Goal: Task Accomplishment & Management: Complete application form

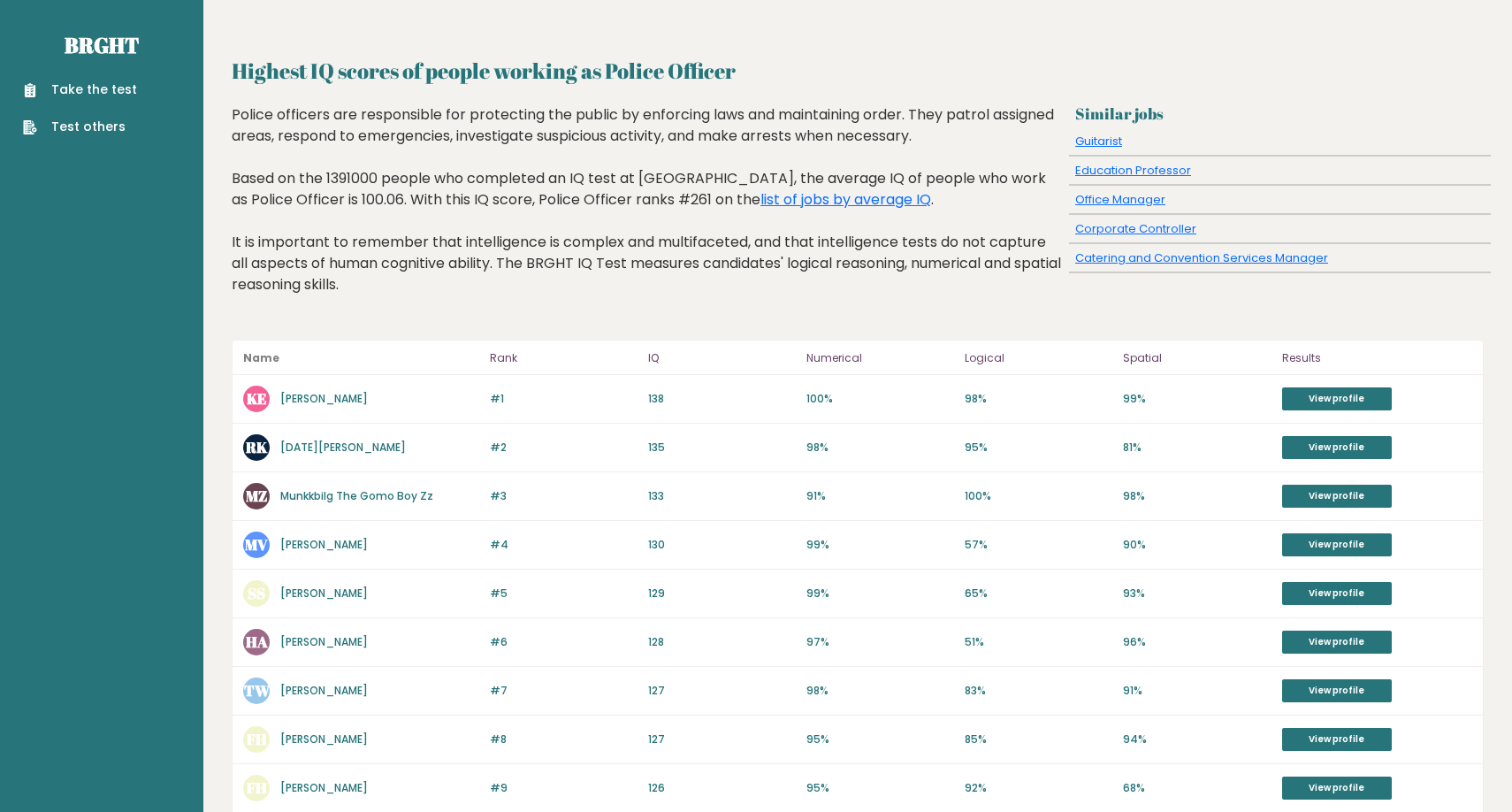
click at [913, 470] on div "#2 RK Raja K 135 #2 135 98% 95% 81% View profile" at bounding box center [858, 448] width 1251 height 49
click at [105, 78] on div "Take the test Test others" at bounding box center [102, 97] width 175 height 77
click at [105, 84] on link "Take the test" at bounding box center [80, 89] width 114 height 19
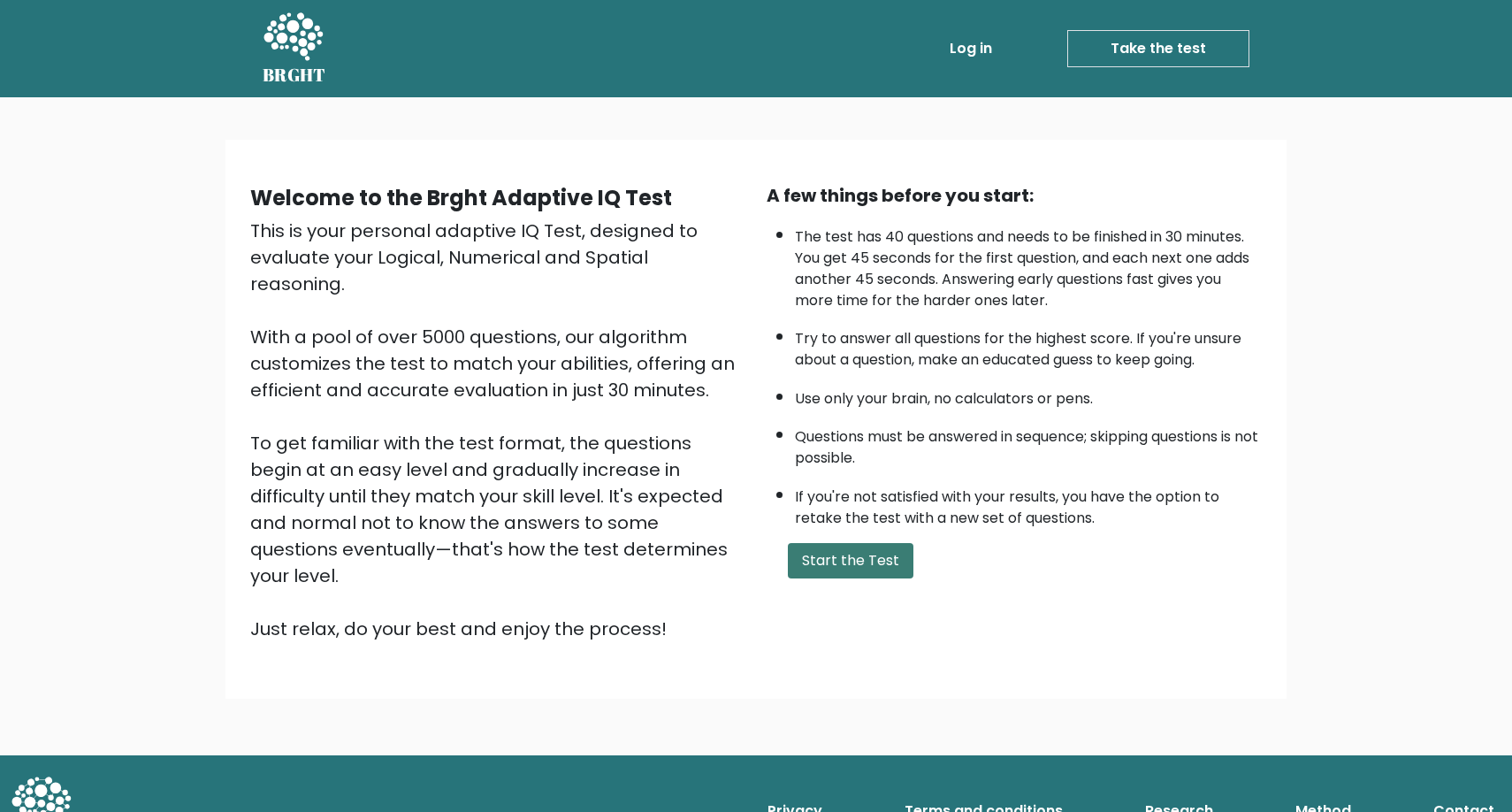
click at [856, 579] on button "Start the Test" at bounding box center [851, 561] width 125 height 35
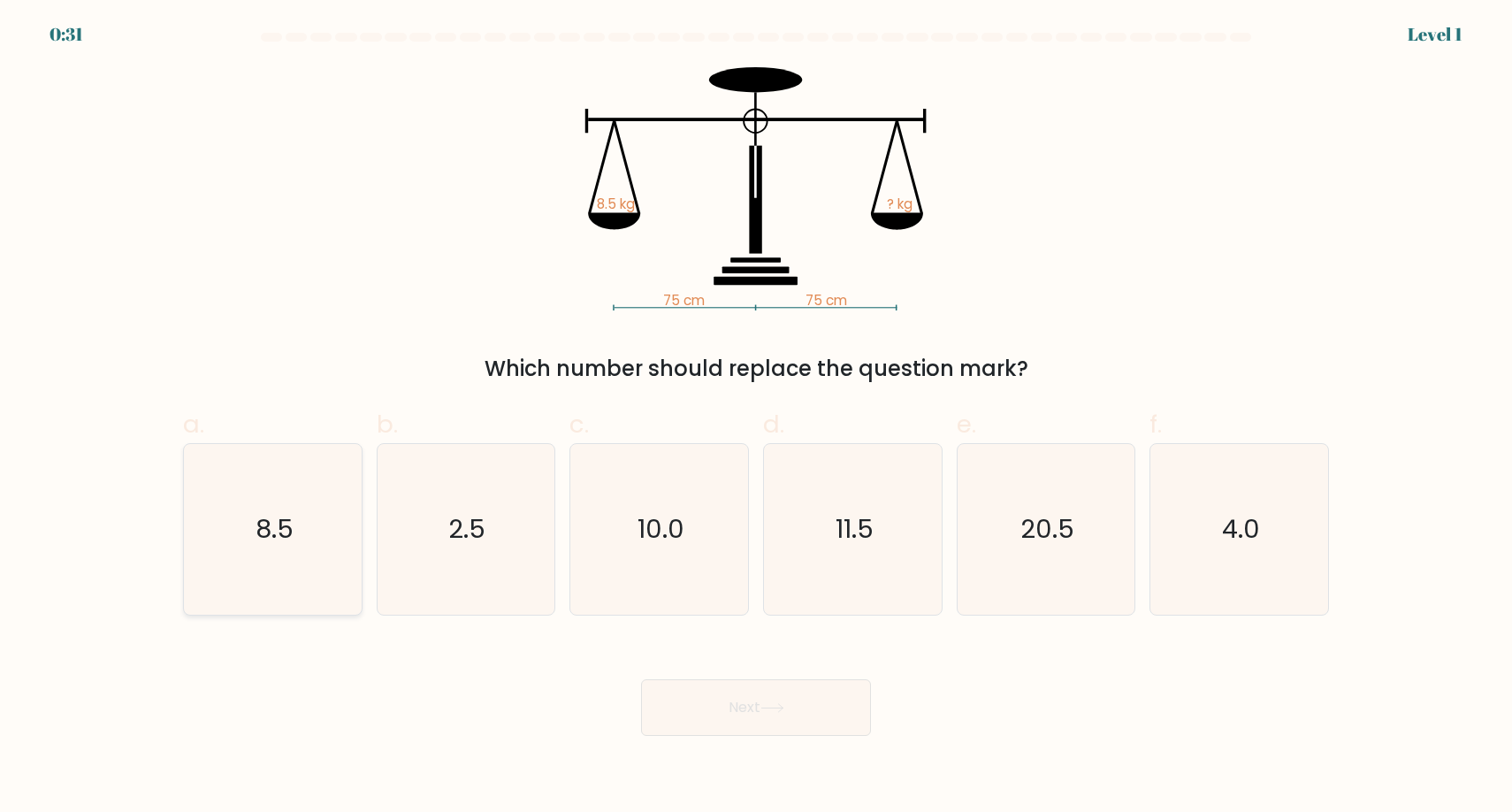
click at [309, 564] on icon "8.5" at bounding box center [272, 529] width 170 height 170
click at [756, 417] on input "a. 8.5" at bounding box center [756, 412] width 1 height 12
radio input "true"
click at [746, 710] on button "Next" at bounding box center [756, 707] width 230 height 57
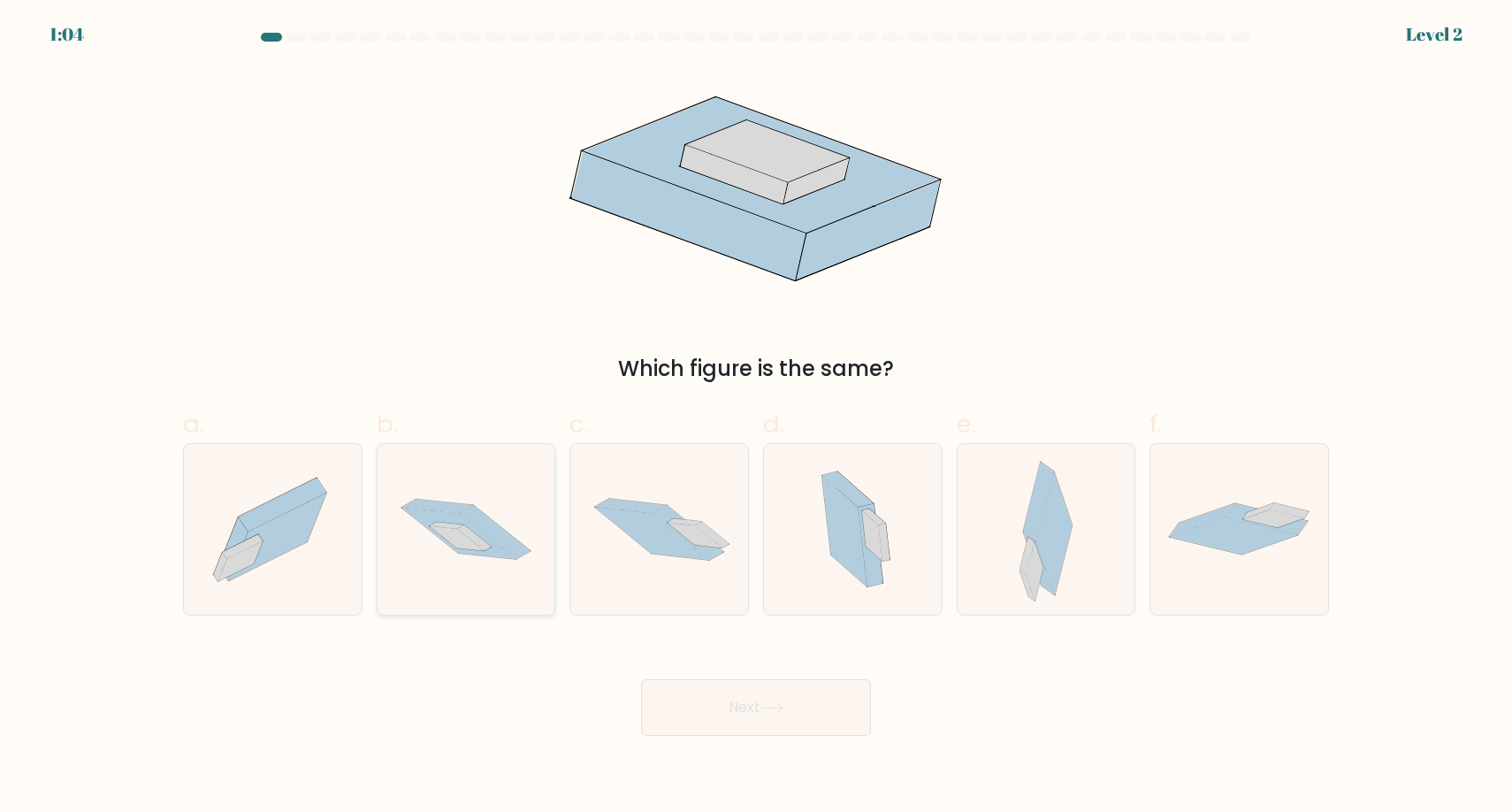
click at [460, 570] on icon at bounding box center [466, 529] width 178 height 118
click at [756, 417] on input "b." at bounding box center [756, 412] width 1 height 12
radio input "true"
click at [755, 711] on button "Next" at bounding box center [756, 707] width 230 height 57
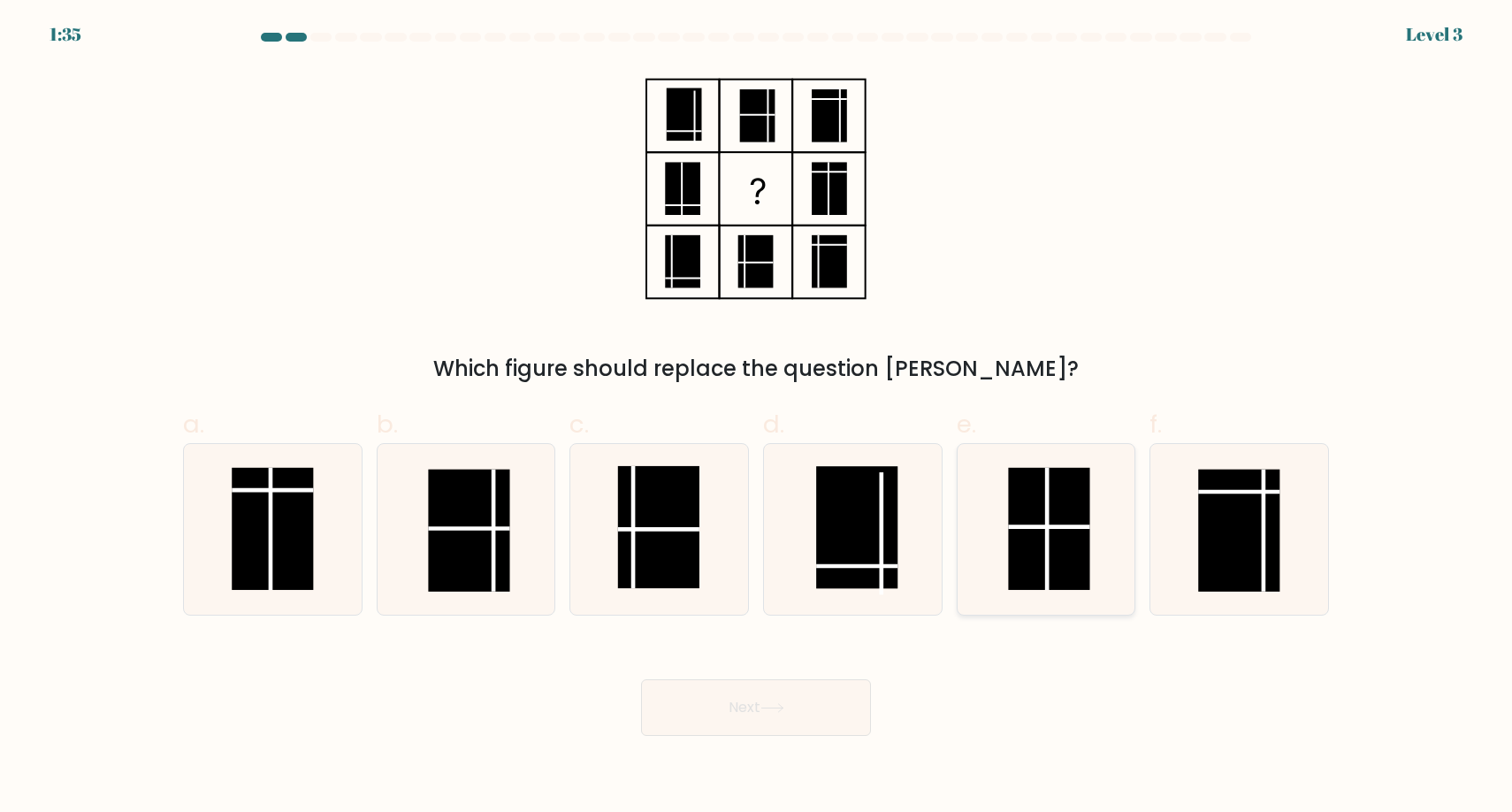
click at [1082, 546] on rect at bounding box center [1050, 527] width 81 height 122
click at [757, 417] on input "e." at bounding box center [756, 412] width 1 height 12
radio input "true"
click at [743, 696] on button "Next" at bounding box center [756, 707] width 230 height 57
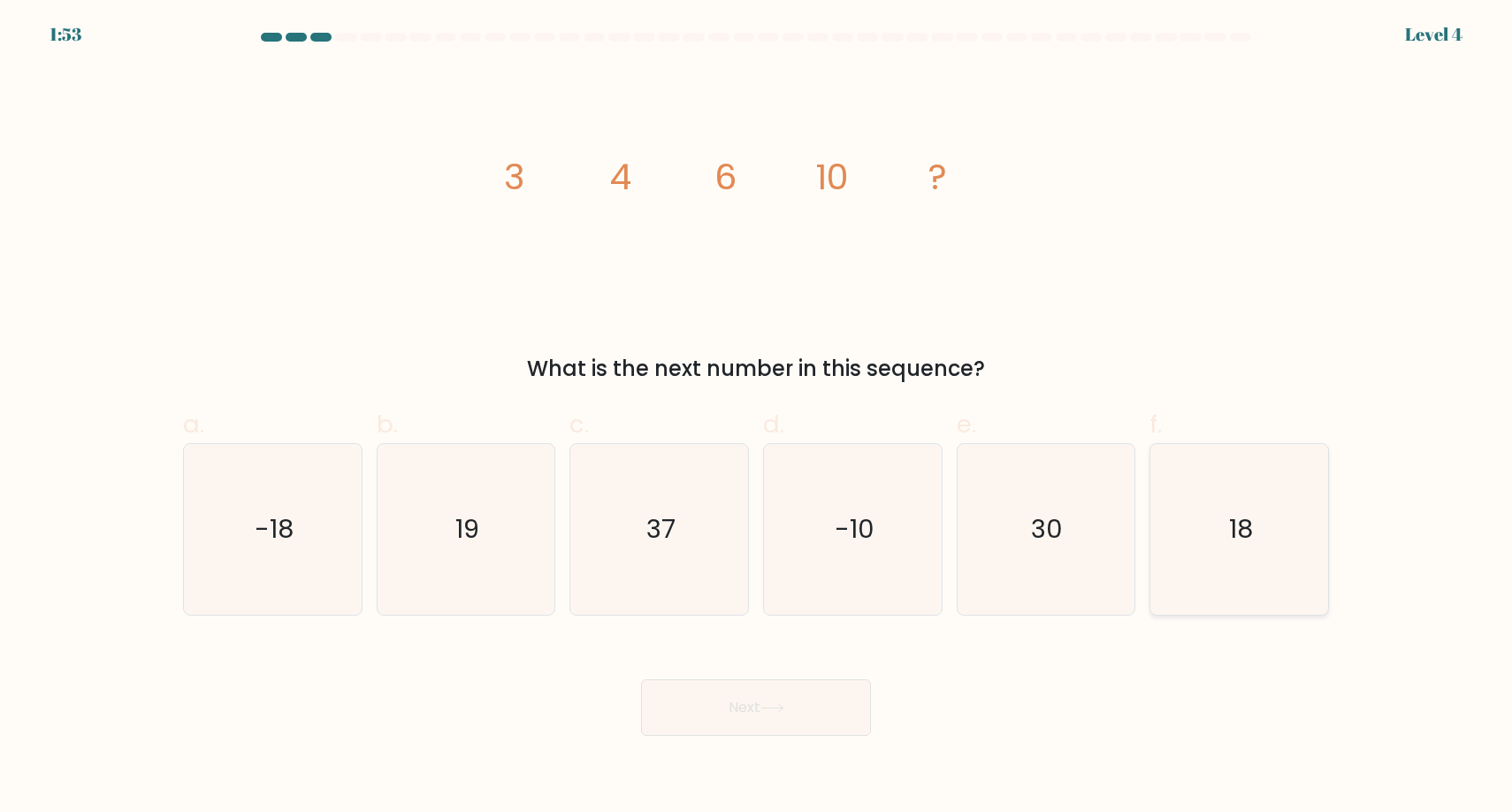
click at [1210, 529] on icon "18" at bounding box center [1239, 529] width 170 height 170
click at [757, 417] on input "f. 18" at bounding box center [756, 412] width 1 height 12
radio input "true"
click at [734, 704] on button "Next" at bounding box center [756, 707] width 230 height 57
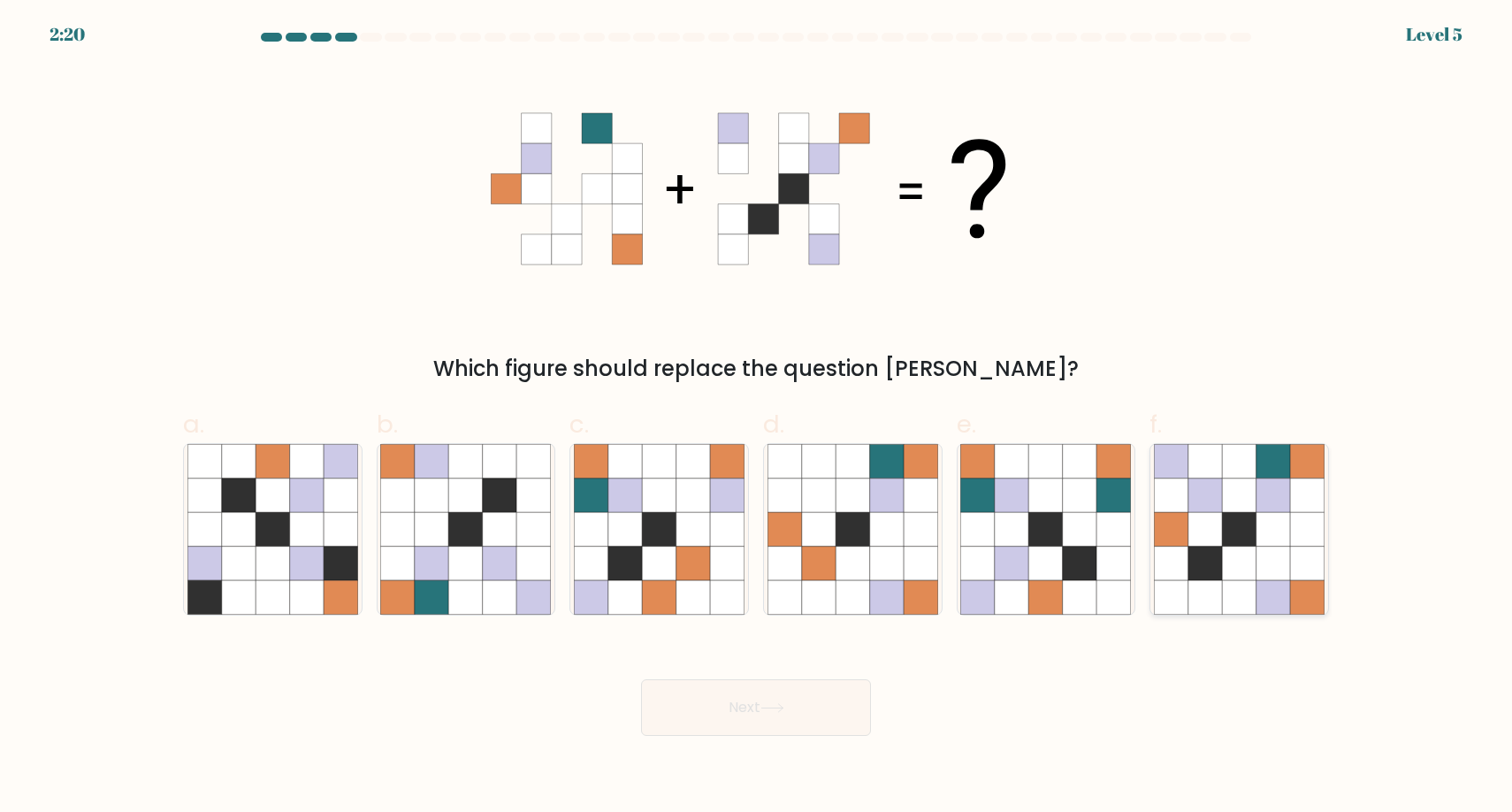
click at [1259, 524] on icon at bounding box center [1273, 528] width 33 height 33
click at [757, 417] on input "f." at bounding box center [756, 412] width 1 height 12
radio input "true"
click at [837, 725] on button "Next" at bounding box center [756, 707] width 230 height 57
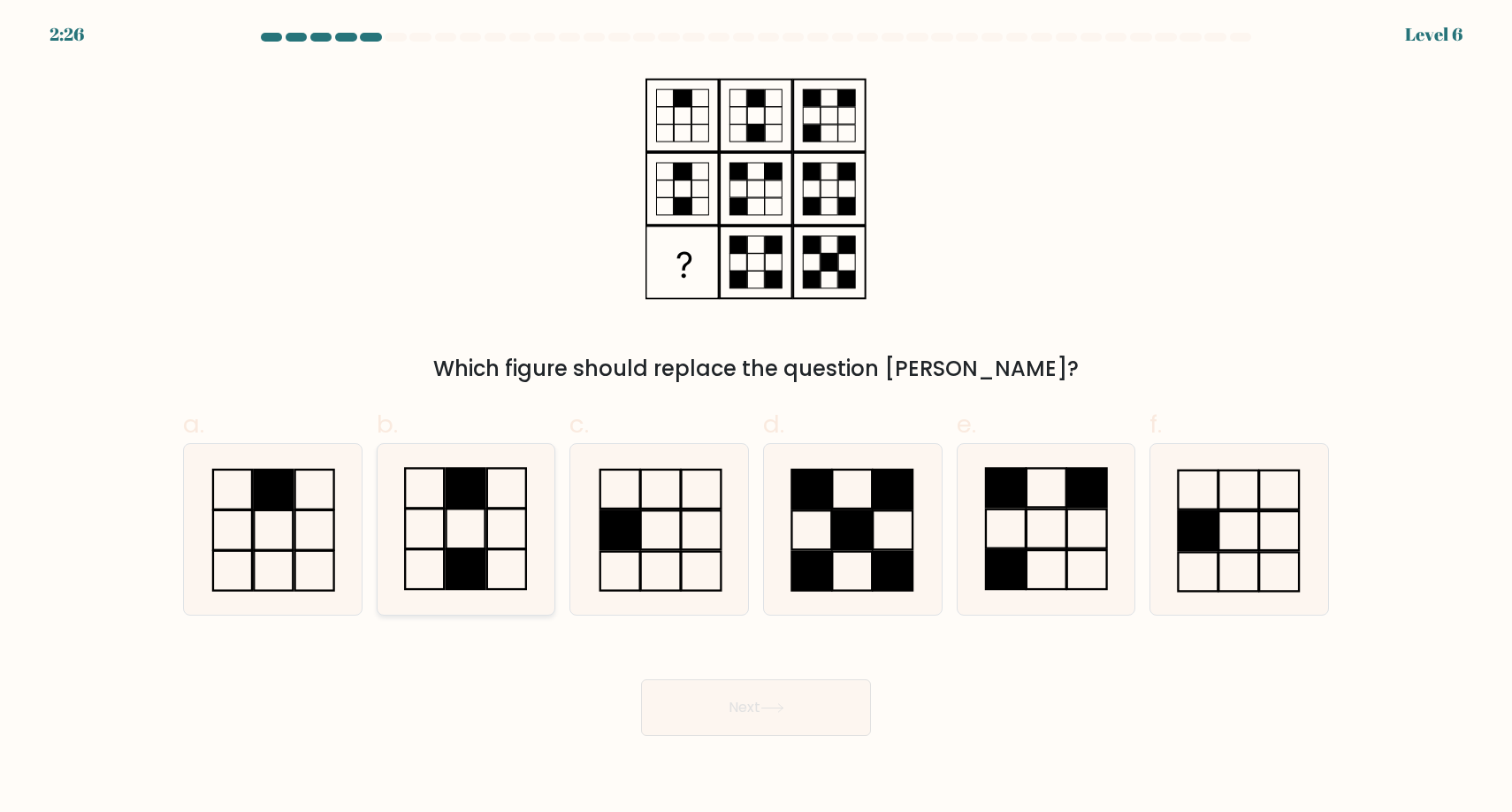
click at [506, 559] on icon at bounding box center [465, 529] width 170 height 170
click at [756, 417] on input "b." at bounding box center [756, 412] width 1 height 12
radio input "true"
click at [774, 697] on button "Next" at bounding box center [756, 707] width 230 height 57
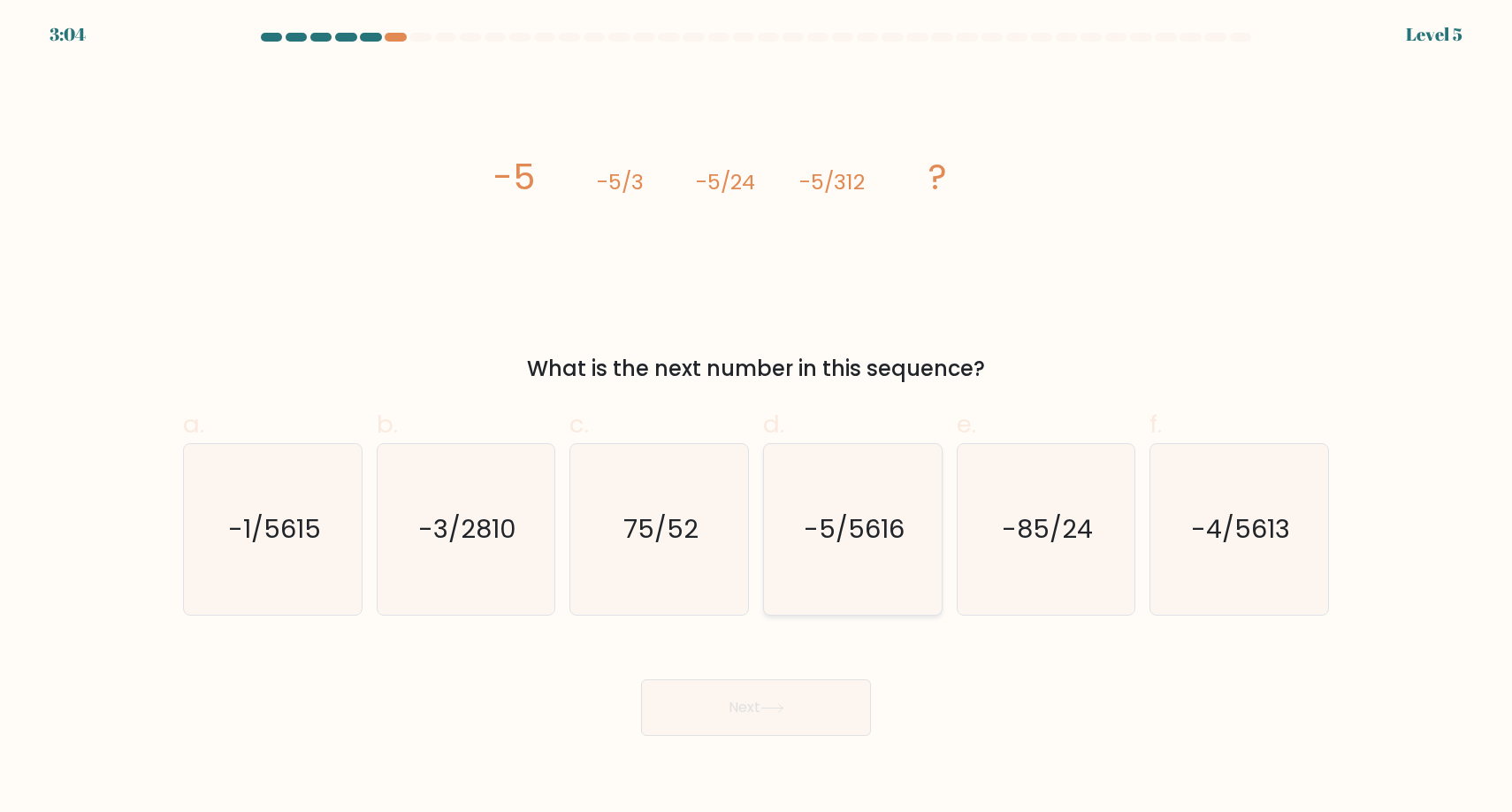
click at [771, 543] on icon "-5/5616" at bounding box center [852, 529] width 170 height 170
click at [757, 417] on input "d. -5/5616" at bounding box center [756, 412] width 1 height 12
radio input "true"
click at [780, 716] on button "Next" at bounding box center [756, 707] width 230 height 57
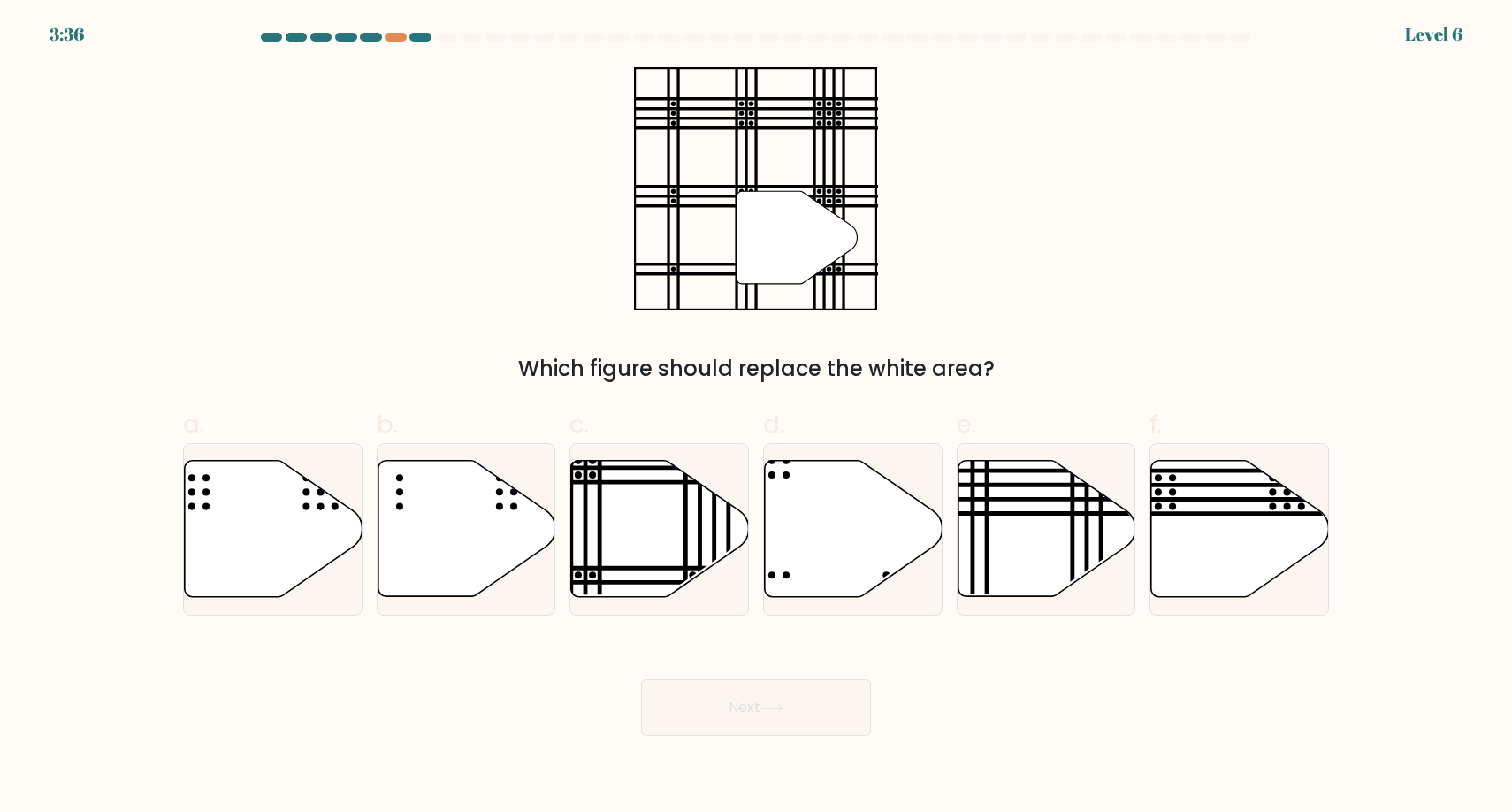
drag, startPoint x: 524, startPoint y: 368, endPoint x: 898, endPoint y: 350, distance: 374.4
click at [900, 350] on div "" Which figure should replace the white area?" at bounding box center [756, 226] width 1168 height 317
click at [696, 582] on line at bounding box center [601, 582] width 359 height 0
click at [756, 417] on input "c." at bounding box center [756, 412] width 1 height 12
radio input "true"
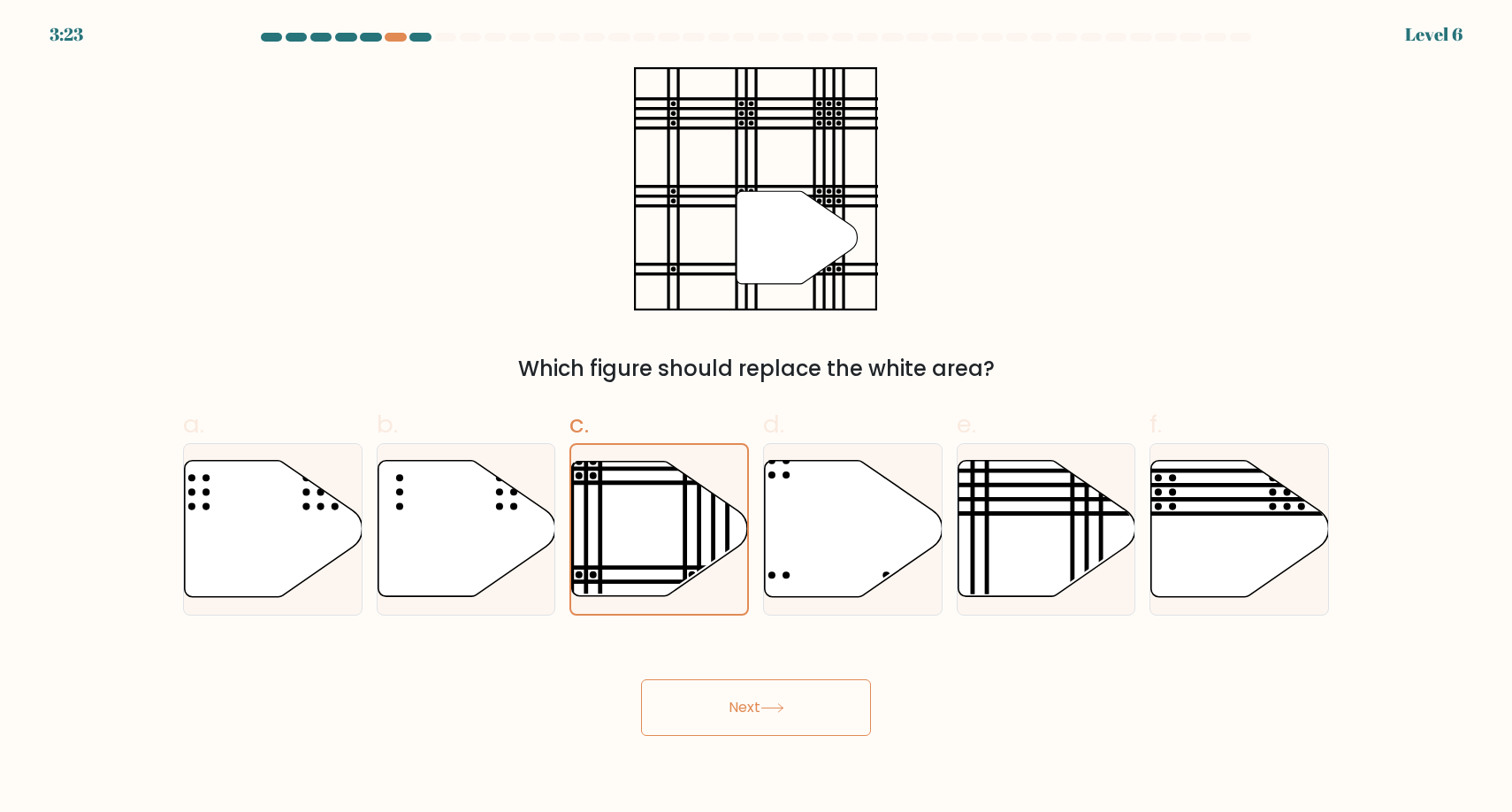
click at [739, 722] on button "Next" at bounding box center [756, 707] width 230 height 57
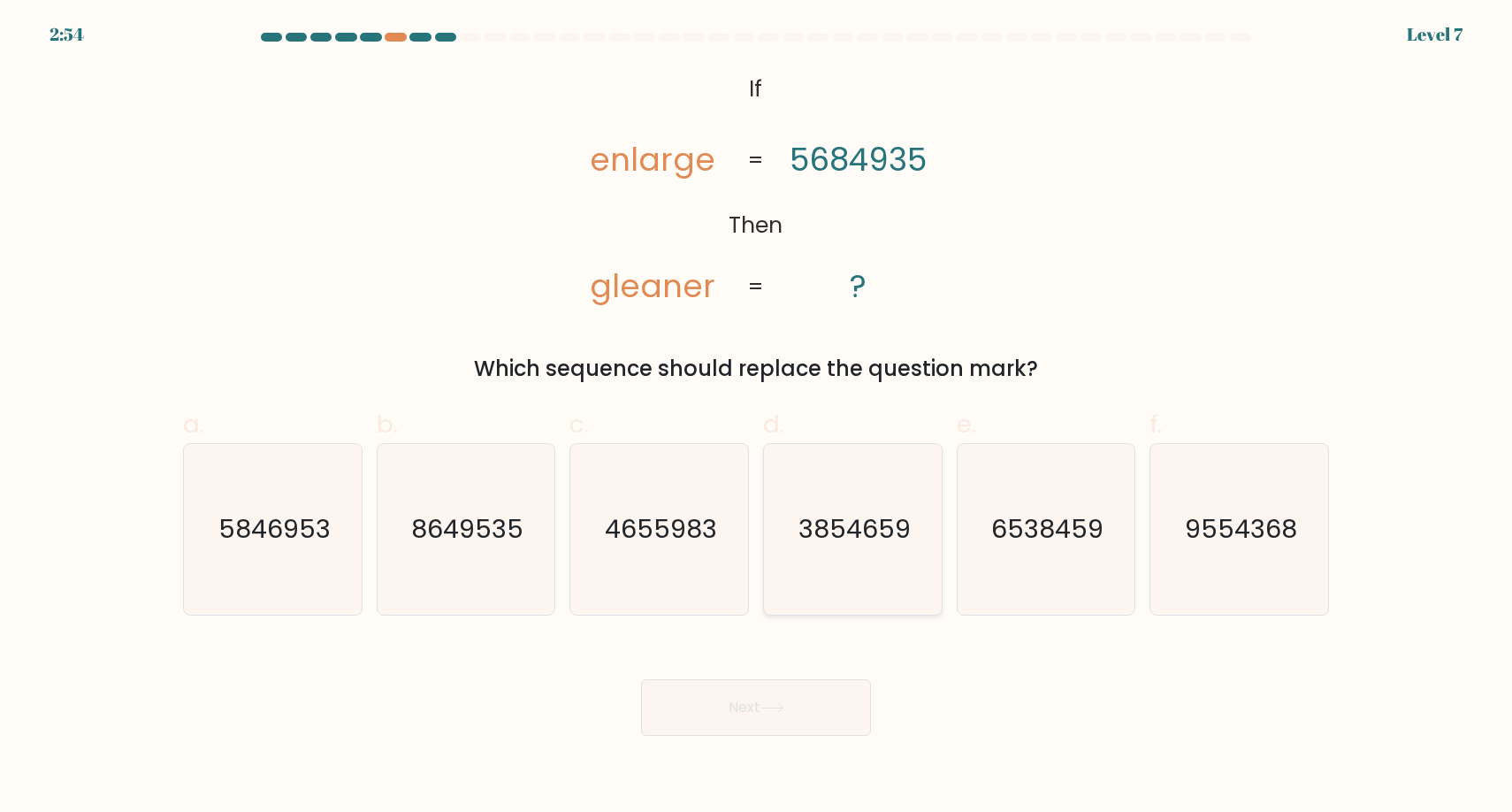
click at [876, 535] on text "3854659" at bounding box center [854, 528] width 113 height 35
click at [757, 417] on input "d. 3854659" at bounding box center [756, 412] width 1 height 12
radio input "true"
click at [810, 722] on button "Next" at bounding box center [756, 707] width 230 height 57
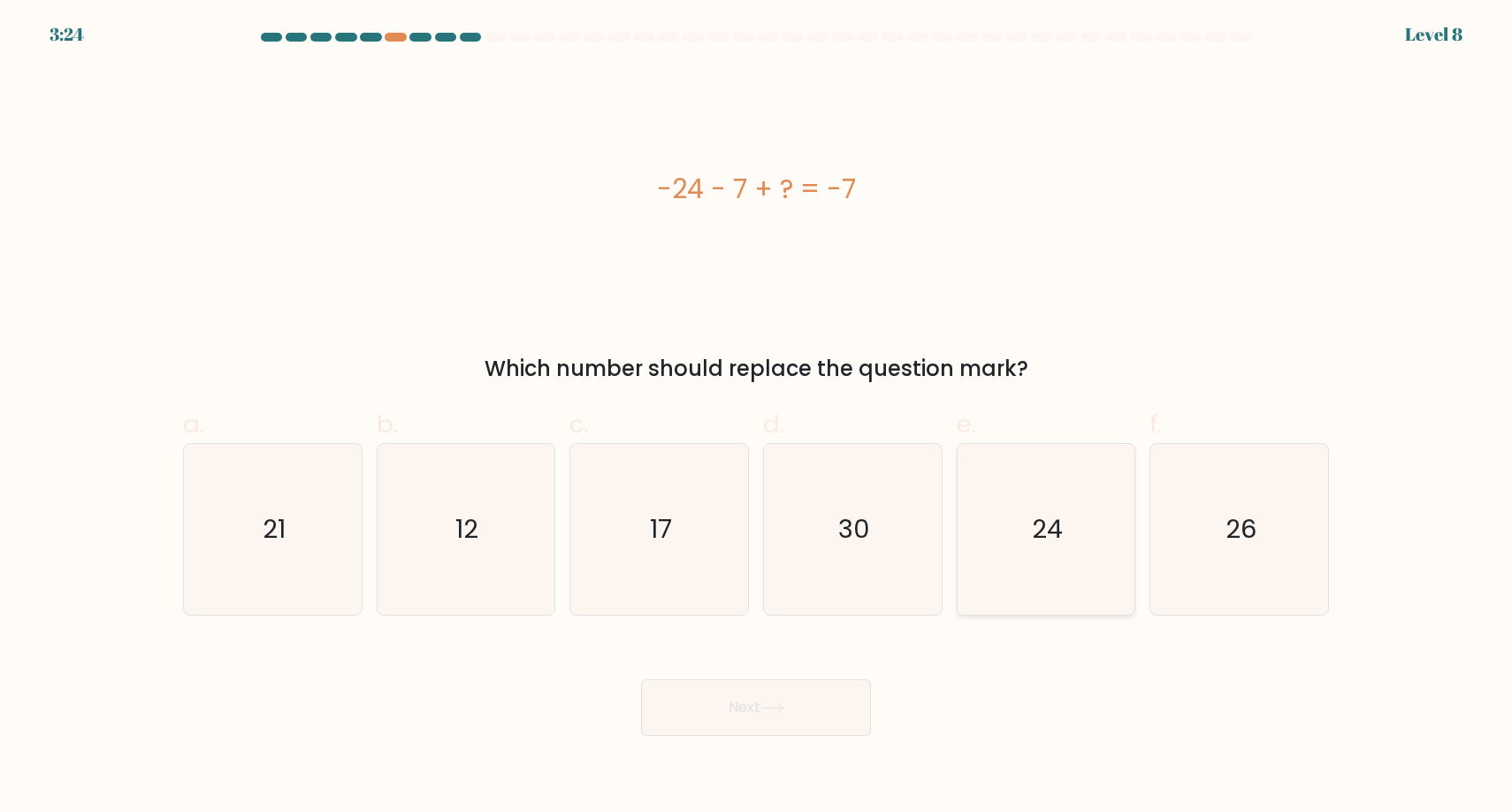
click at [1034, 538] on text "24" at bounding box center [1047, 528] width 31 height 35
click at [757, 417] on input "e. 24" at bounding box center [756, 412] width 1 height 12
radio input "true"
click at [817, 696] on button "Next" at bounding box center [756, 707] width 230 height 57
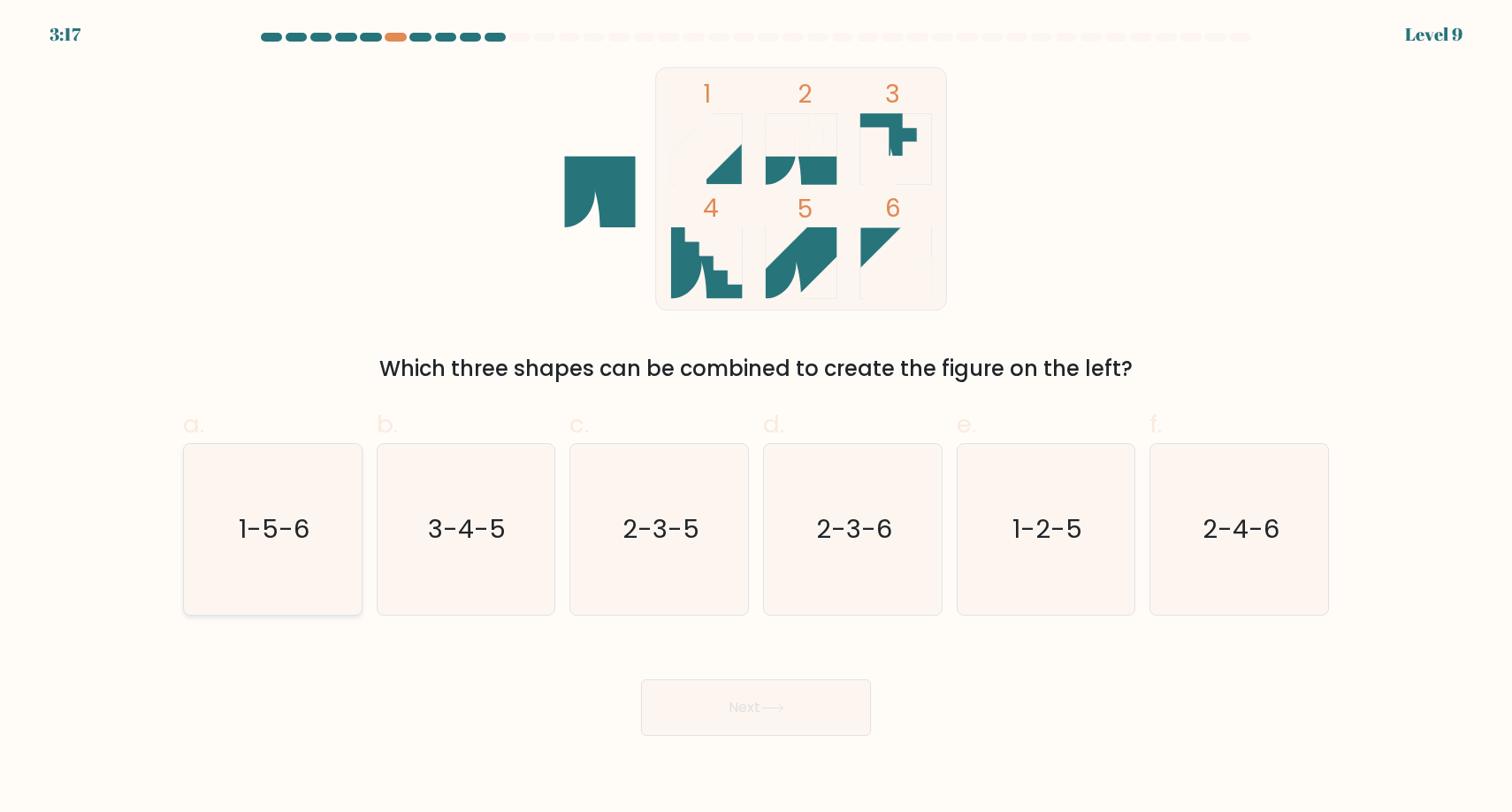
click at [237, 571] on icon "1-5-6" at bounding box center [272, 529] width 170 height 170
click at [756, 417] on input "a. 1-5-6" at bounding box center [756, 412] width 1 height 12
radio input "true"
click at [739, 720] on button "Next" at bounding box center [756, 707] width 230 height 57
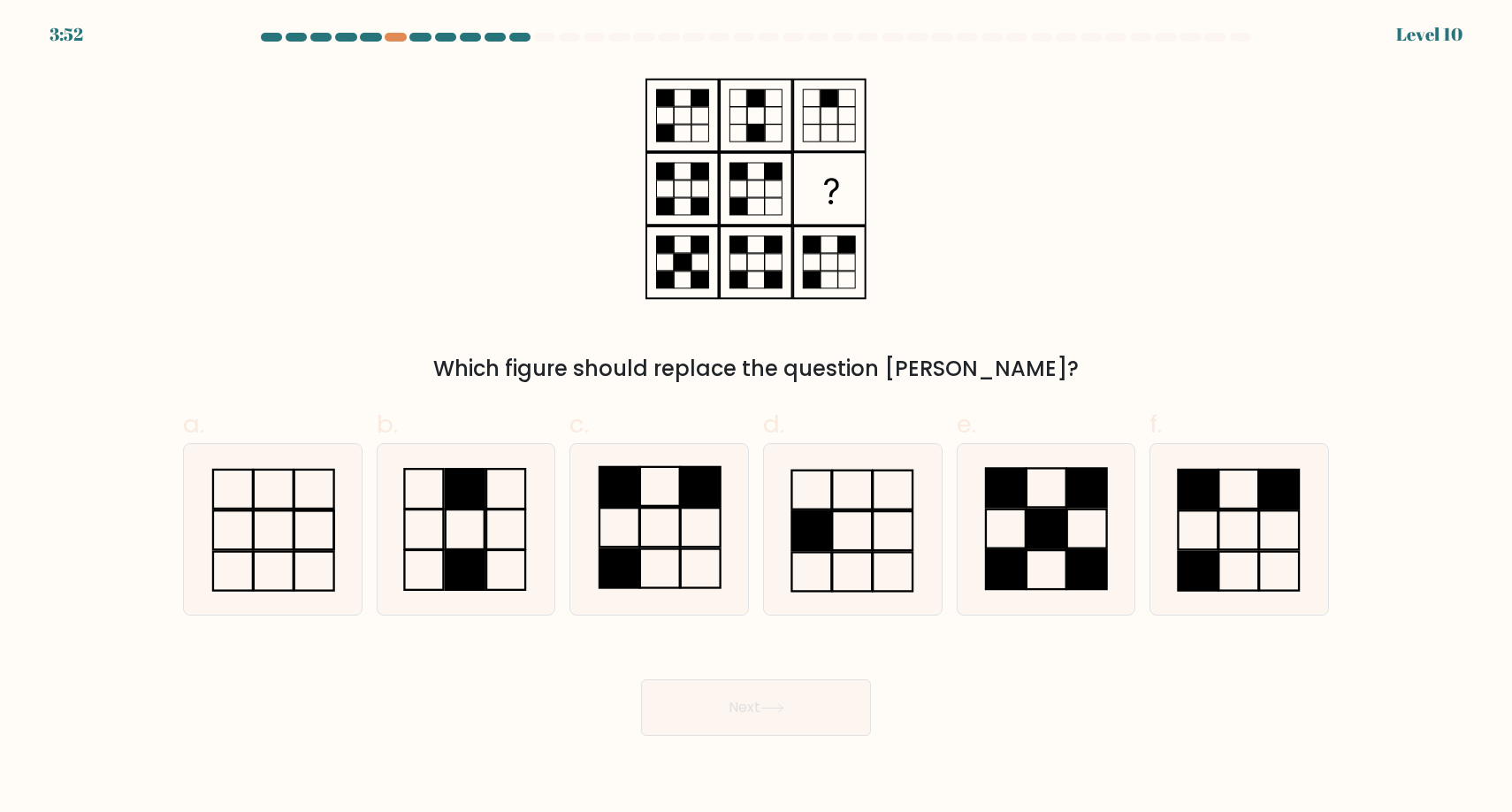
click at [699, 96] on rect at bounding box center [700, 97] width 17 height 17
click at [743, 107] on rect at bounding box center [739, 115] width 17 height 17
click at [808, 110] on icon at bounding box center [756, 189] width 221 height 243
click at [694, 181] on icon at bounding box center [756, 189] width 221 height 243
click at [751, 181] on icon at bounding box center [756, 189] width 221 height 243
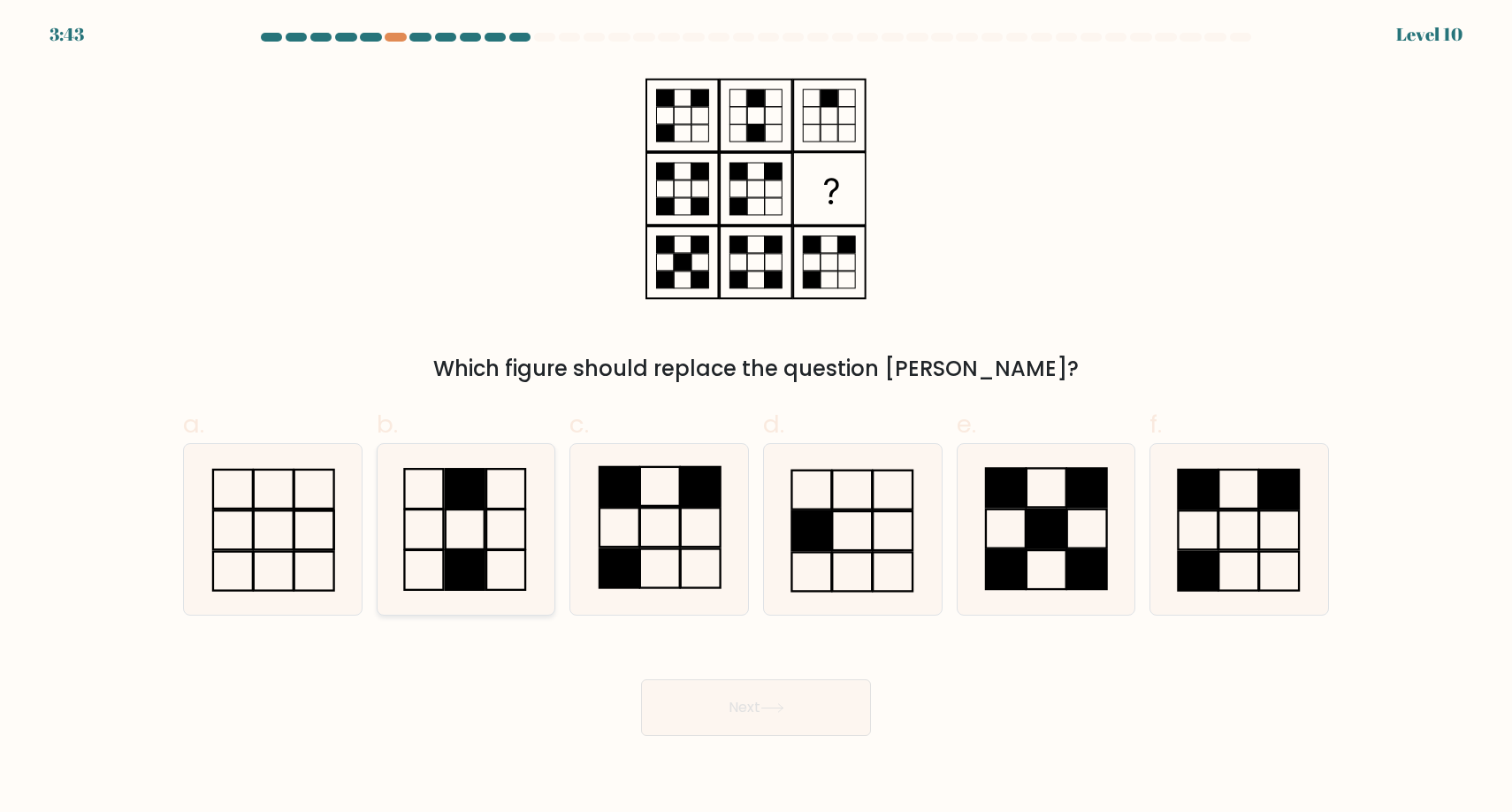
click at [514, 546] on icon at bounding box center [465, 529] width 170 height 170
click at [756, 417] on input "b." at bounding box center [756, 412] width 1 height 12
radio input "true"
click at [675, 700] on button "Next" at bounding box center [756, 707] width 230 height 57
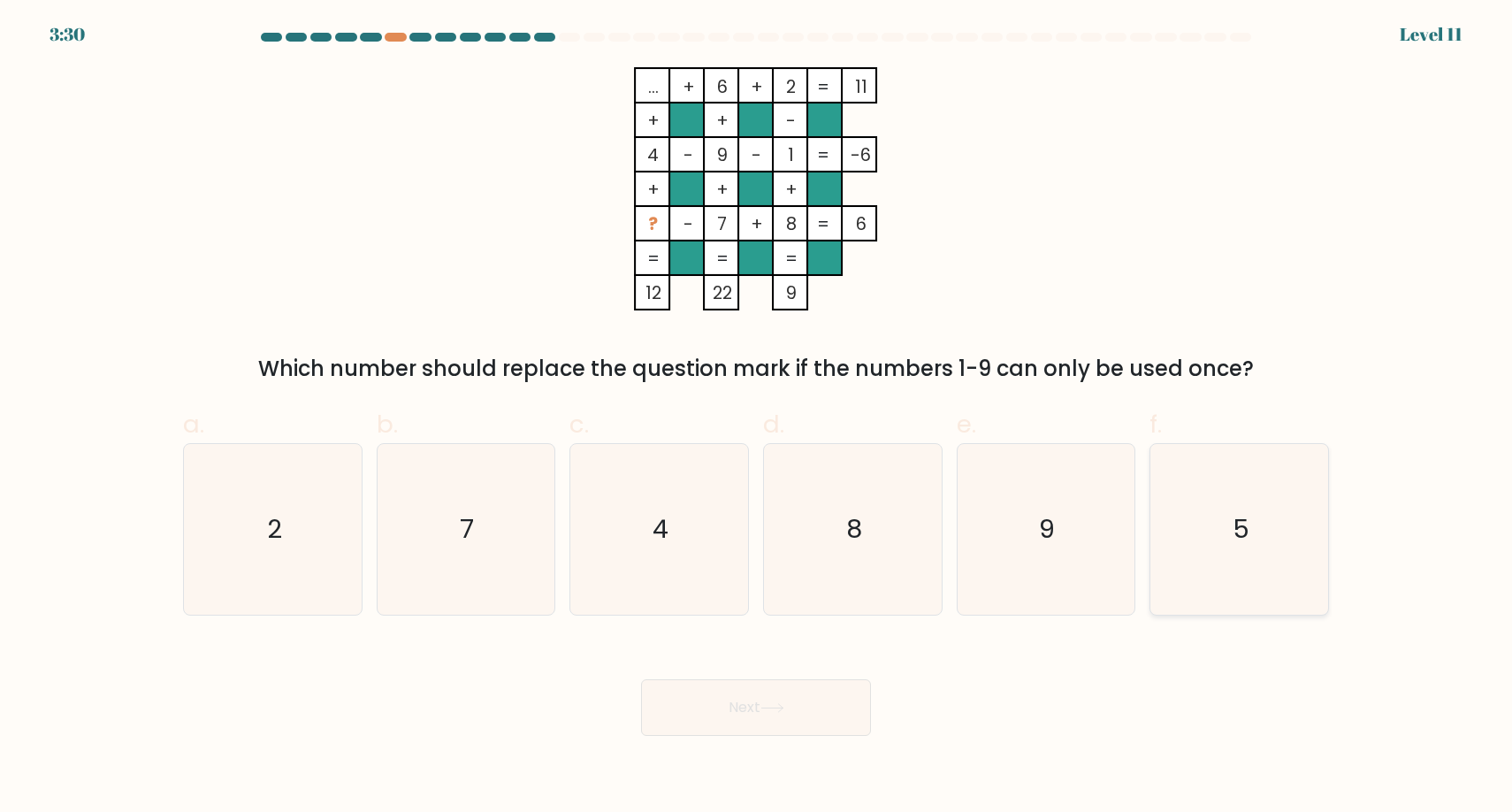
click at [1200, 494] on icon "5" at bounding box center [1239, 529] width 170 height 170
click at [757, 417] on input "f. 5" at bounding box center [756, 412] width 1 height 12
radio input "true"
click at [792, 708] on button "Next" at bounding box center [756, 707] width 230 height 57
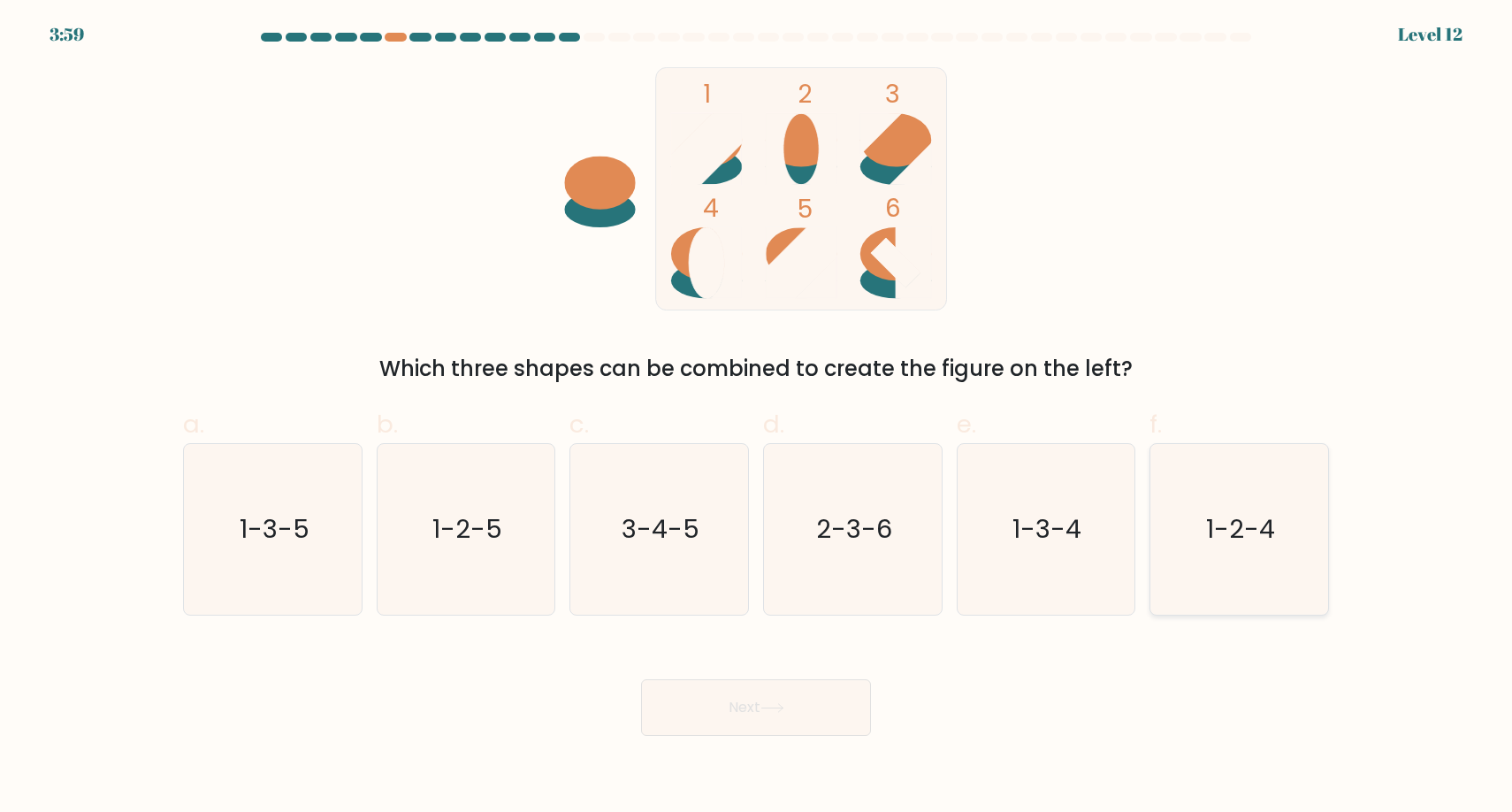
click at [1197, 570] on icon "1-2-4" at bounding box center [1239, 529] width 170 height 170
click at [757, 417] on input "f. 1-2-4" at bounding box center [756, 412] width 1 height 12
radio input "true"
click at [738, 702] on button "Next" at bounding box center [756, 707] width 230 height 57
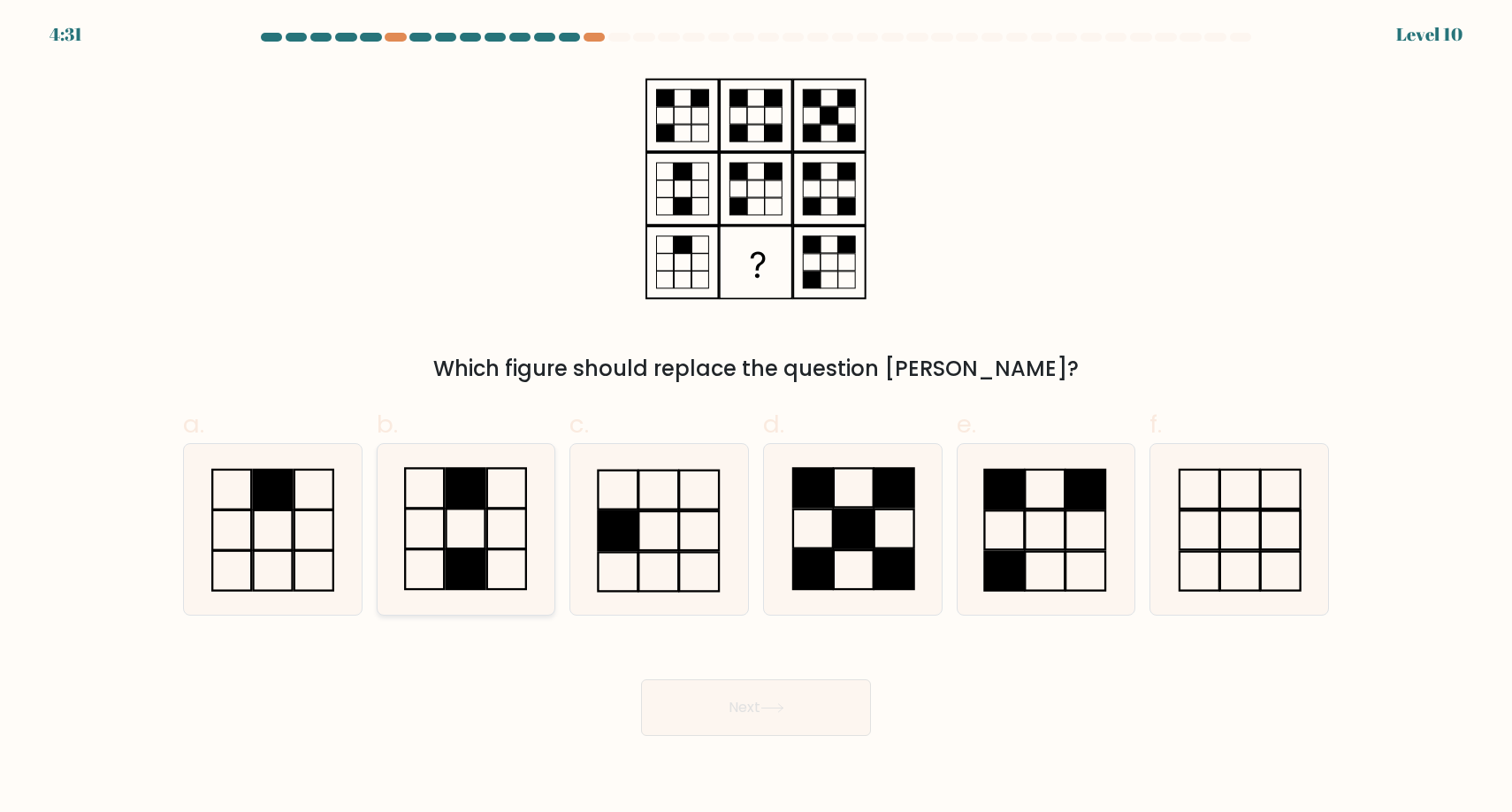
click at [462, 575] on rect at bounding box center [466, 570] width 39 height 40
click at [756, 417] on input "b." at bounding box center [756, 412] width 1 height 12
radio input "true"
click at [757, 747] on body "4:30 Level 10" at bounding box center [756, 406] width 1512 height 812
click at [767, 718] on button "Next" at bounding box center [756, 707] width 230 height 57
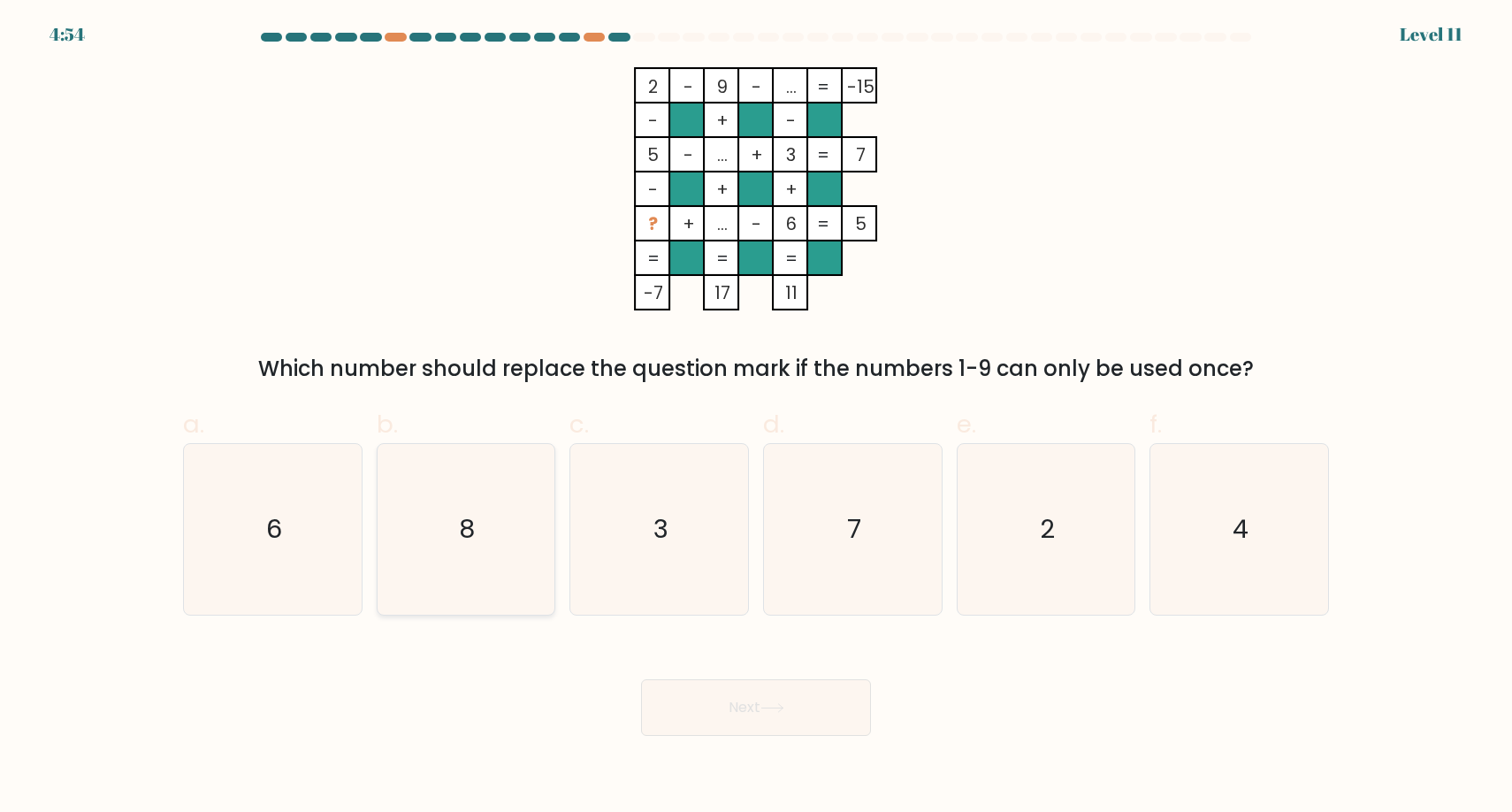
click at [489, 490] on icon "8" at bounding box center [465, 529] width 170 height 170
click at [756, 417] on input "b. 8" at bounding box center [756, 412] width 1 height 12
radio input "true"
click at [713, 725] on button "Next" at bounding box center [756, 707] width 230 height 57
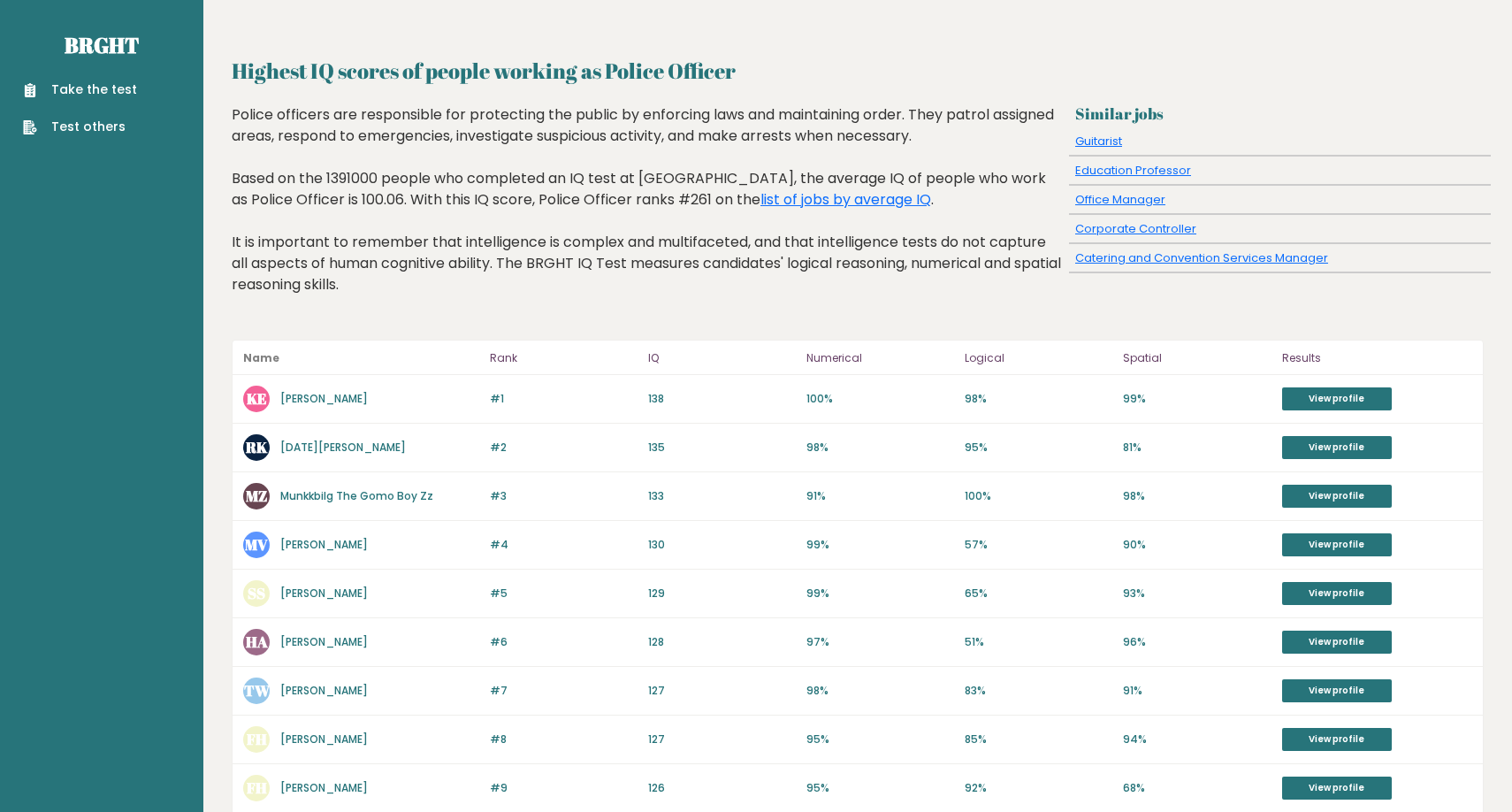
click at [67, 87] on link "Take the test" at bounding box center [80, 89] width 114 height 19
click at [1317, 397] on link "View profile" at bounding box center [1337, 399] width 110 height 23
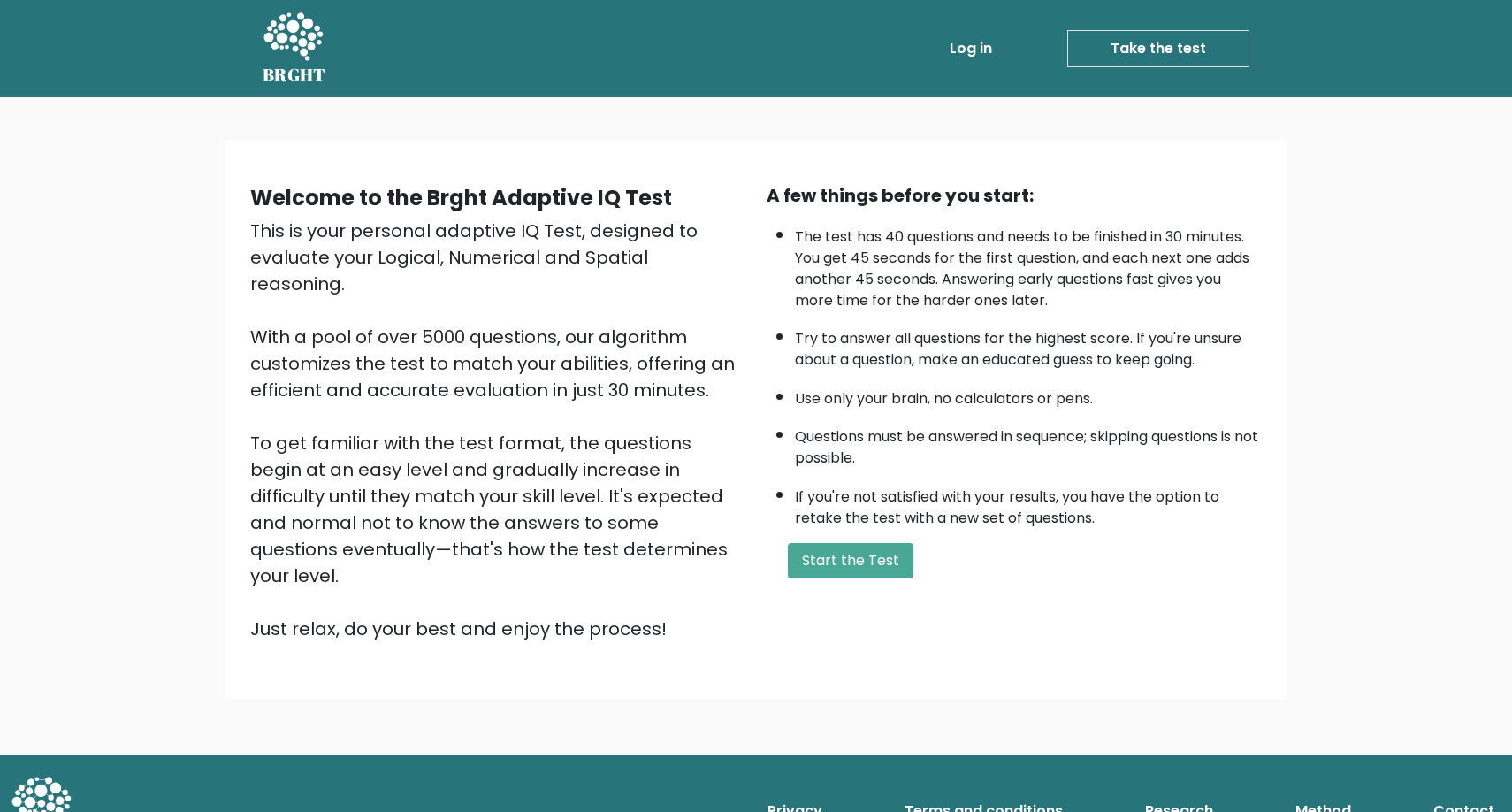
click at [1274, 559] on div "Welcome to the Brght Adaptive IQ Test This is your personal adaptive IQ Test, d…" at bounding box center [756, 419] width 1040 height 503
click at [1157, 793] on link "Research" at bounding box center [1179, 810] width 82 height 35
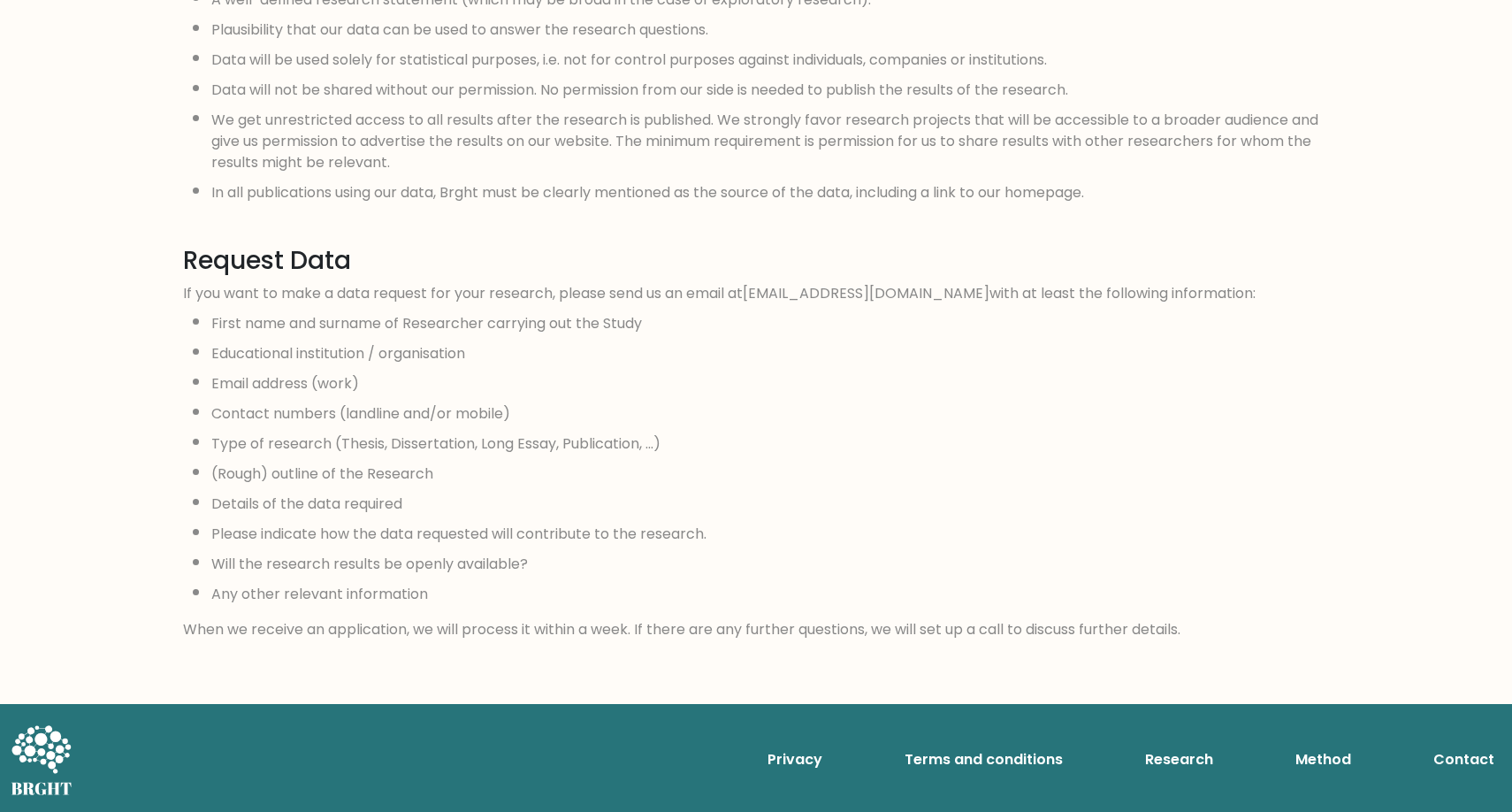
scroll to position [1683, 0]
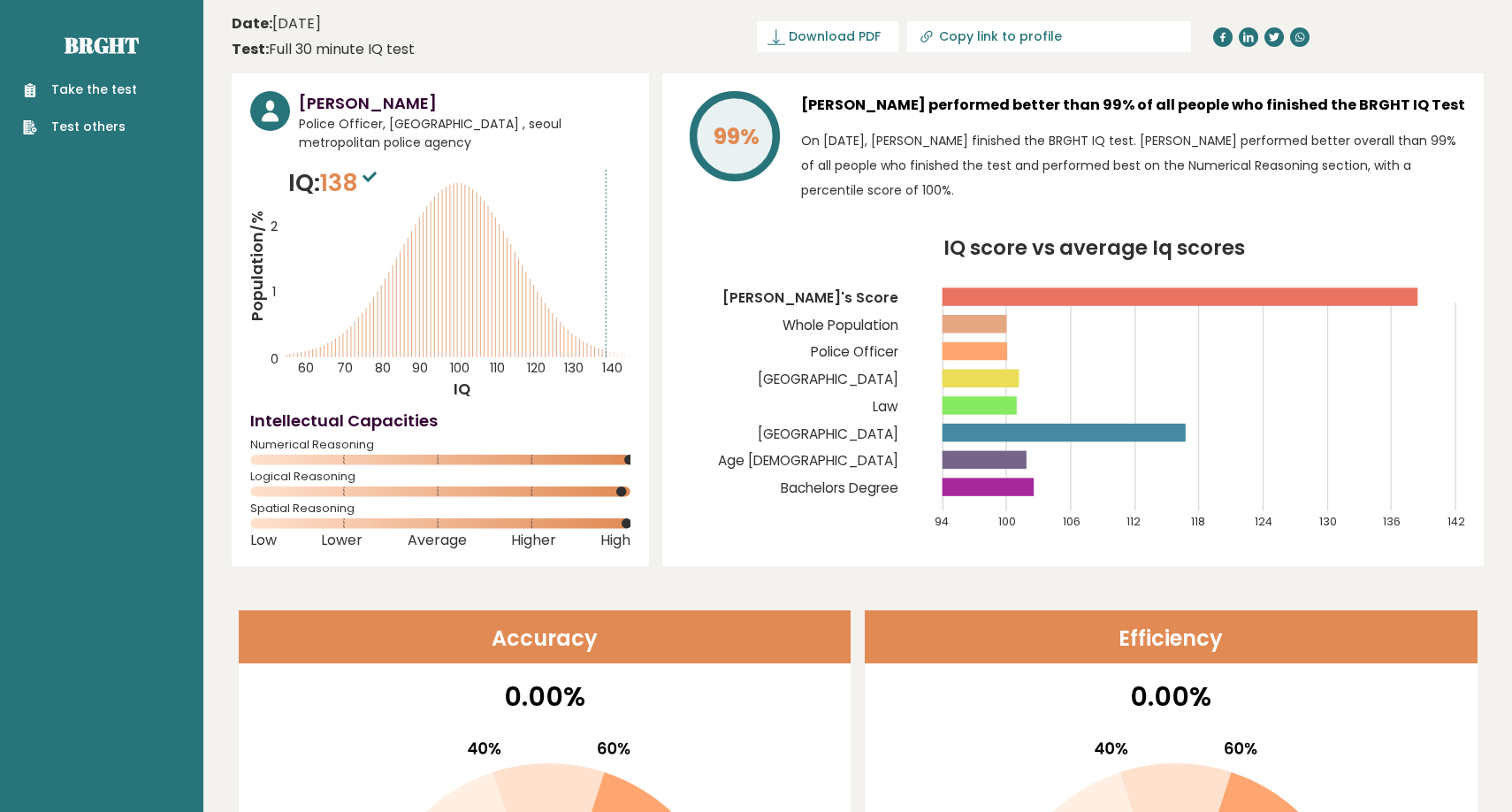
click at [1003, 328] on rect at bounding box center [975, 324] width 65 height 18
click at [991, 348] on rect at bounding box center [975, 351] width 65 height 18
click at [1001, 370] on rect at bounding box center [980, 378] width 77 height 18
click at [999, 404] on rect at bounding box center [979, 406] width 74 height 18
click at [1035, 445] on icon "IQ score vs average Iq scores 94 100 106 112 118 124 130 136 142 Kyle's Score W…" at bounding box center [1073, 393] width 785 height 311
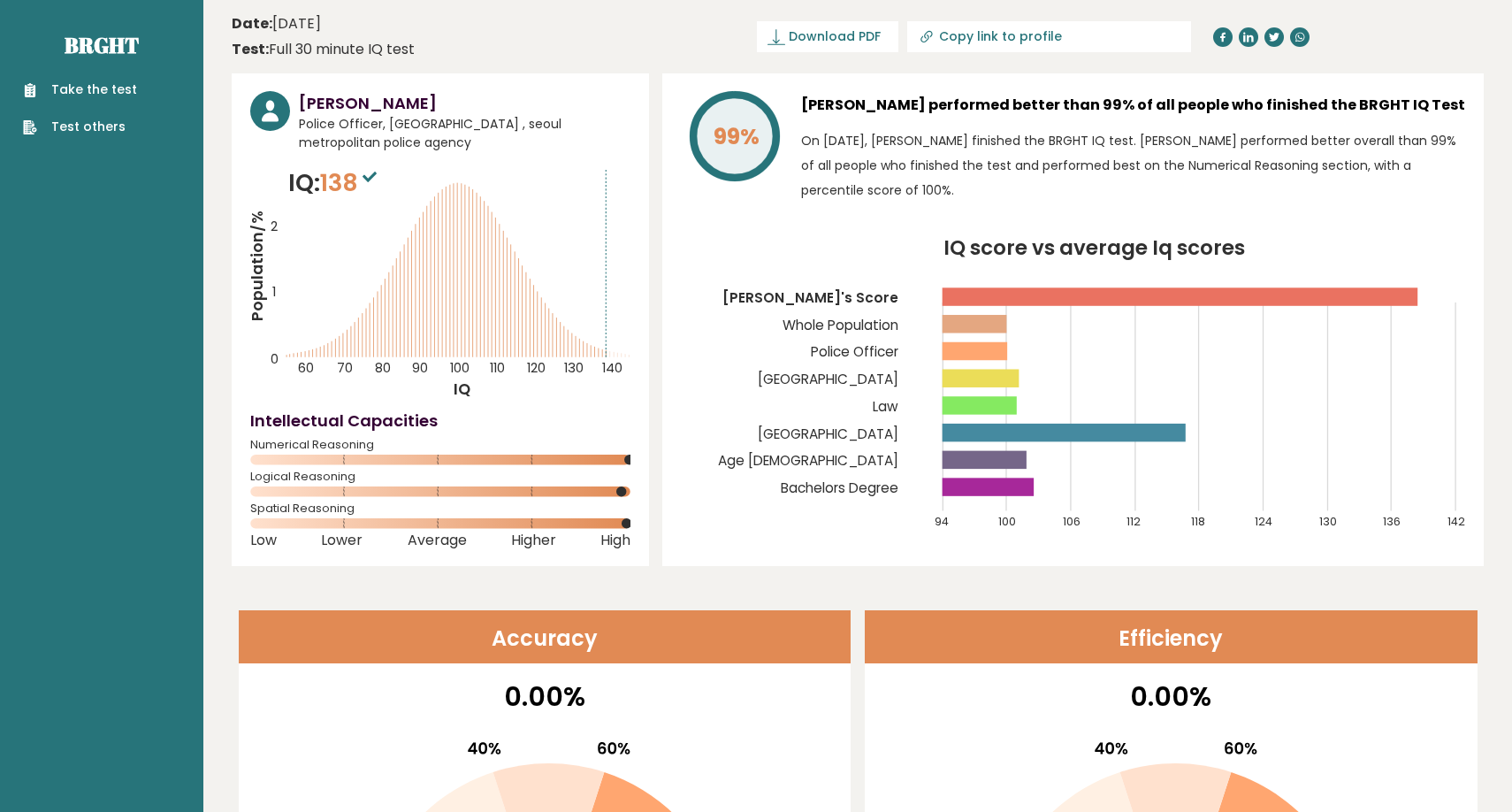
click at [1177, 434] on rect at bounding box center [1064, 433] width 243 height 18
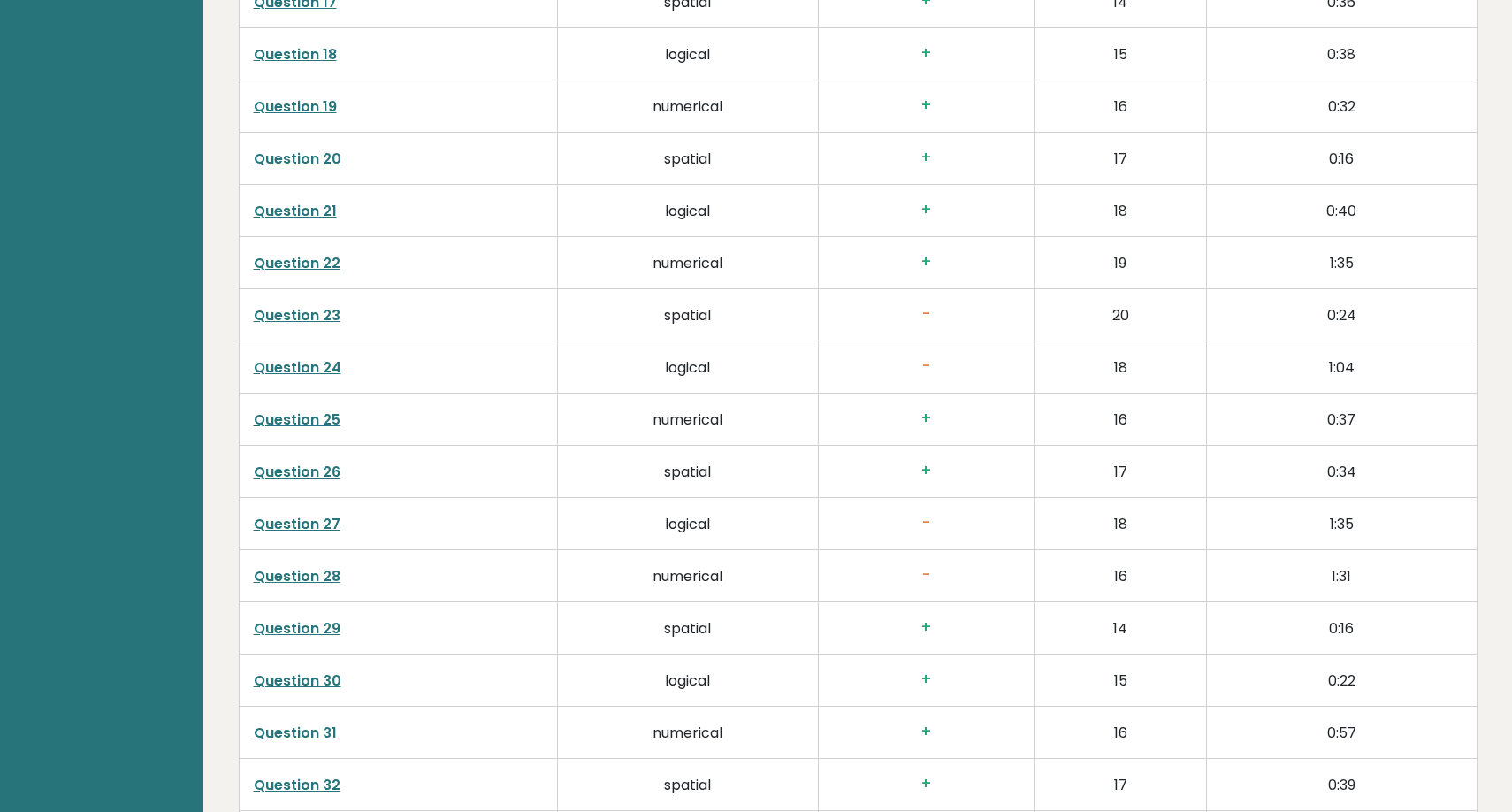
scroll to position [3534, 0]
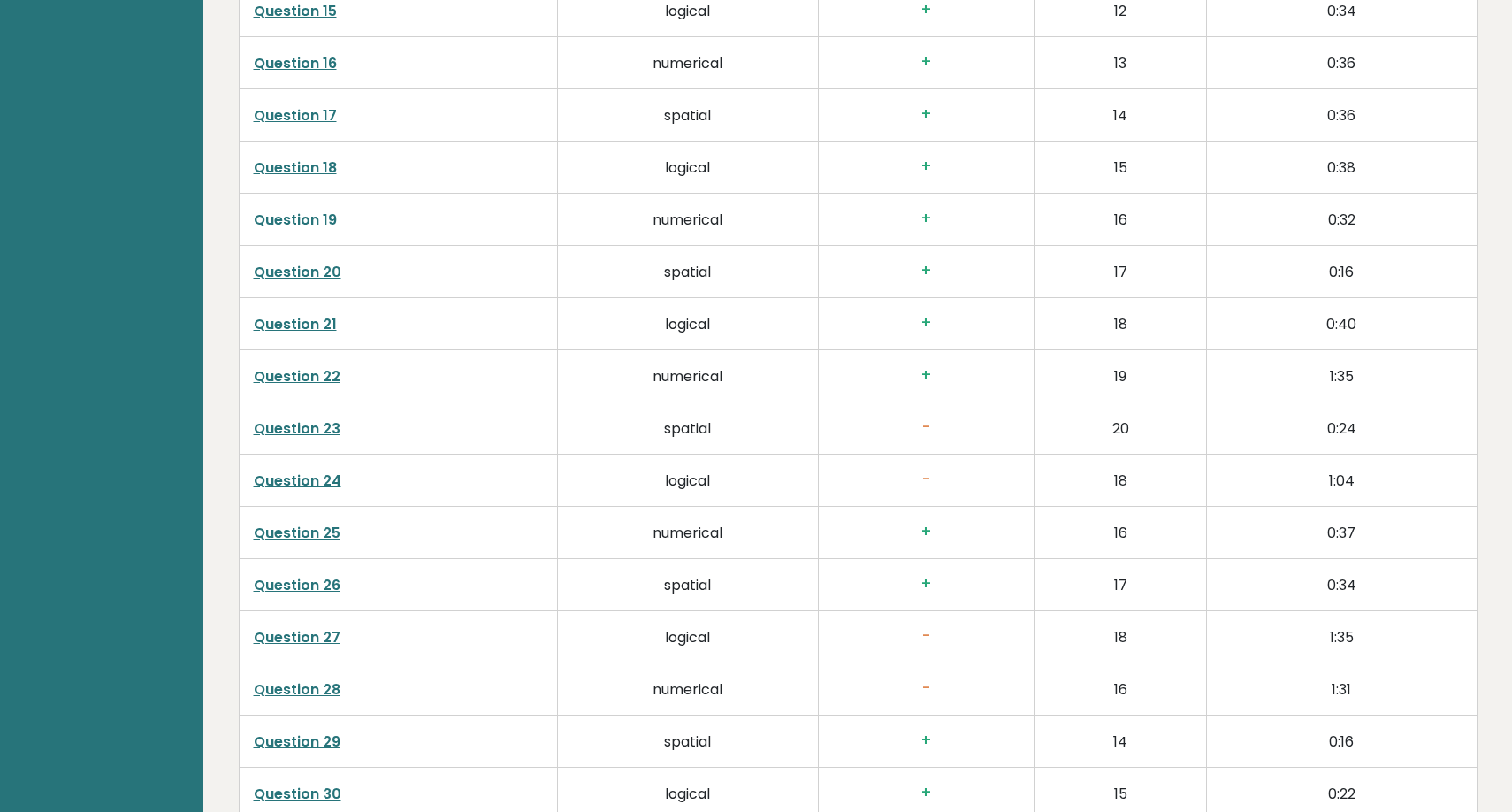
click at [340, 489] on td "Question 24" at bounding box center [398, 481] width 319 height 52
click at [319, 489] on link "Question 24" at bounding box center [297, 480] width 87 height 21
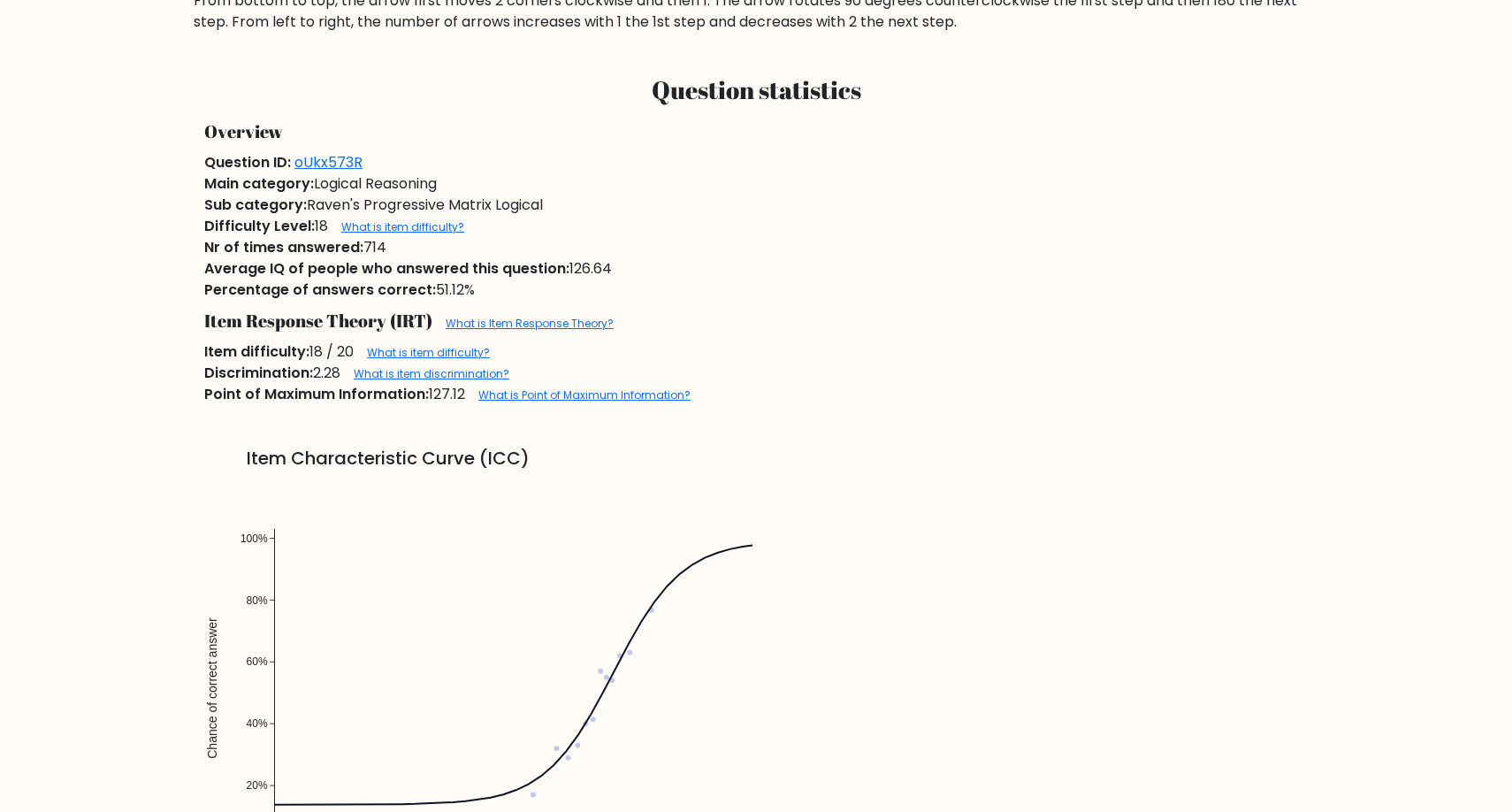
scroll to position [987, 0]
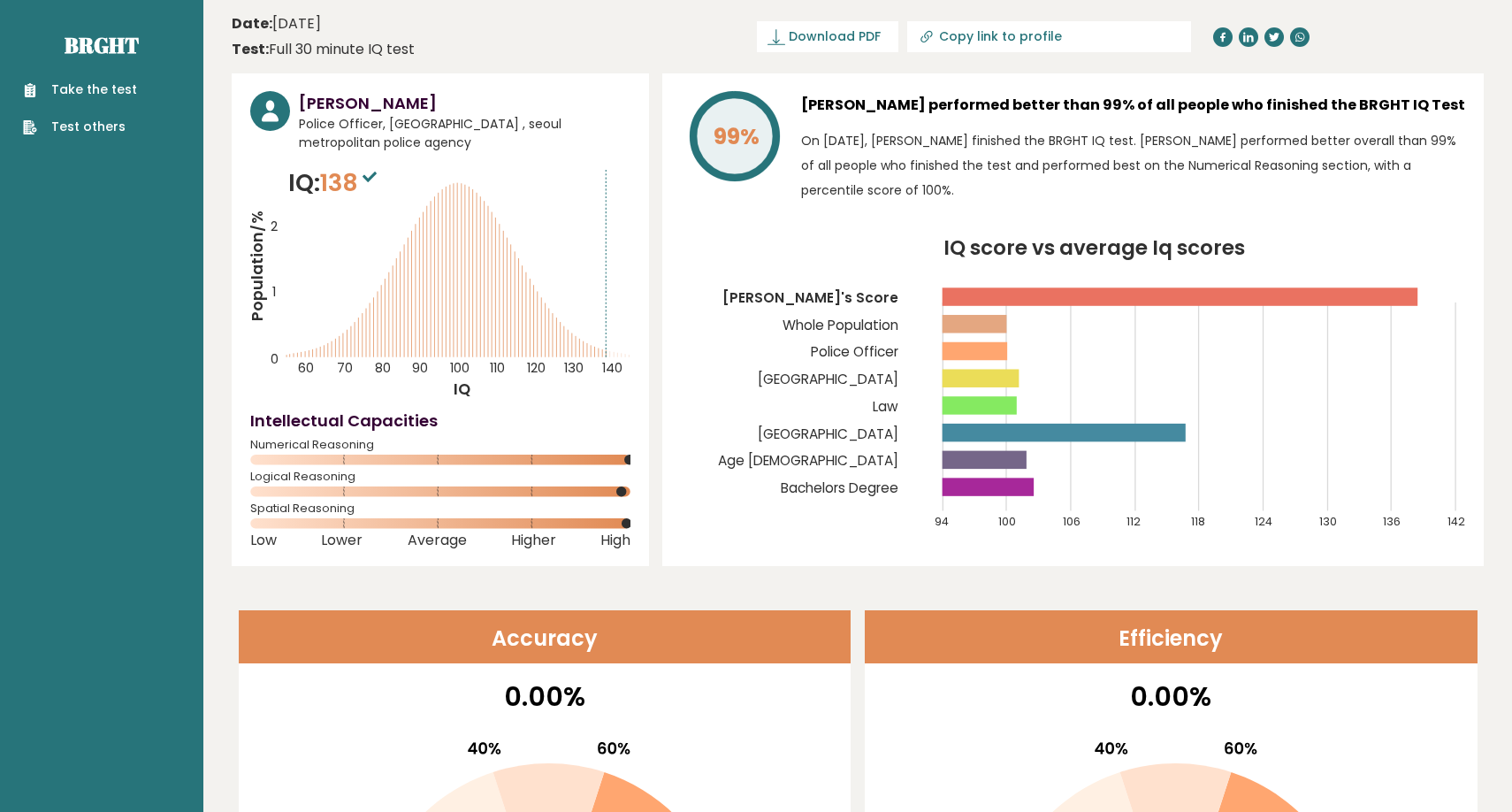
scroll to position [2265, 0]
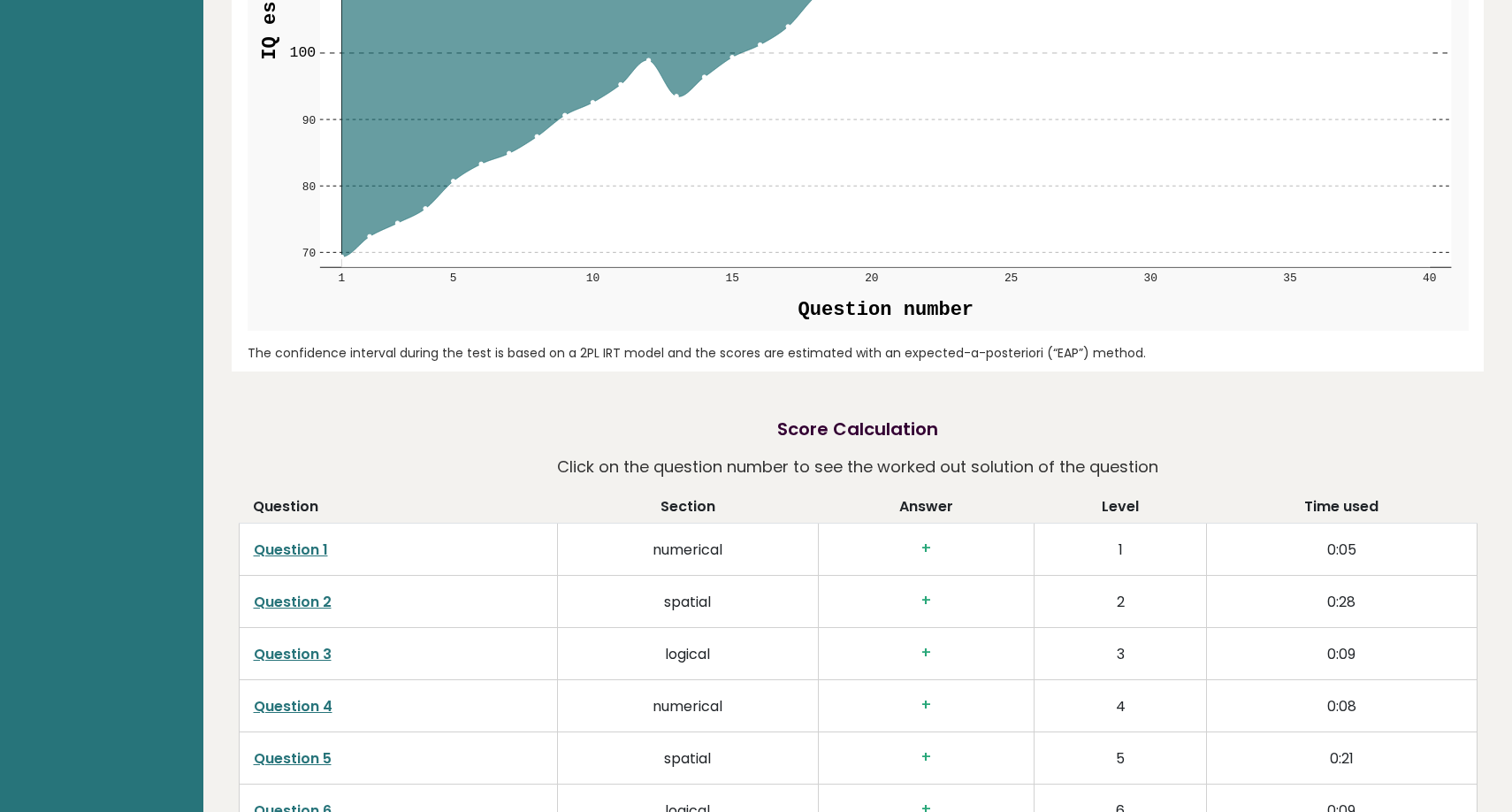
click at [314, 546] on link "Question 1" at bounding box center [291, 550] width 74 height 21
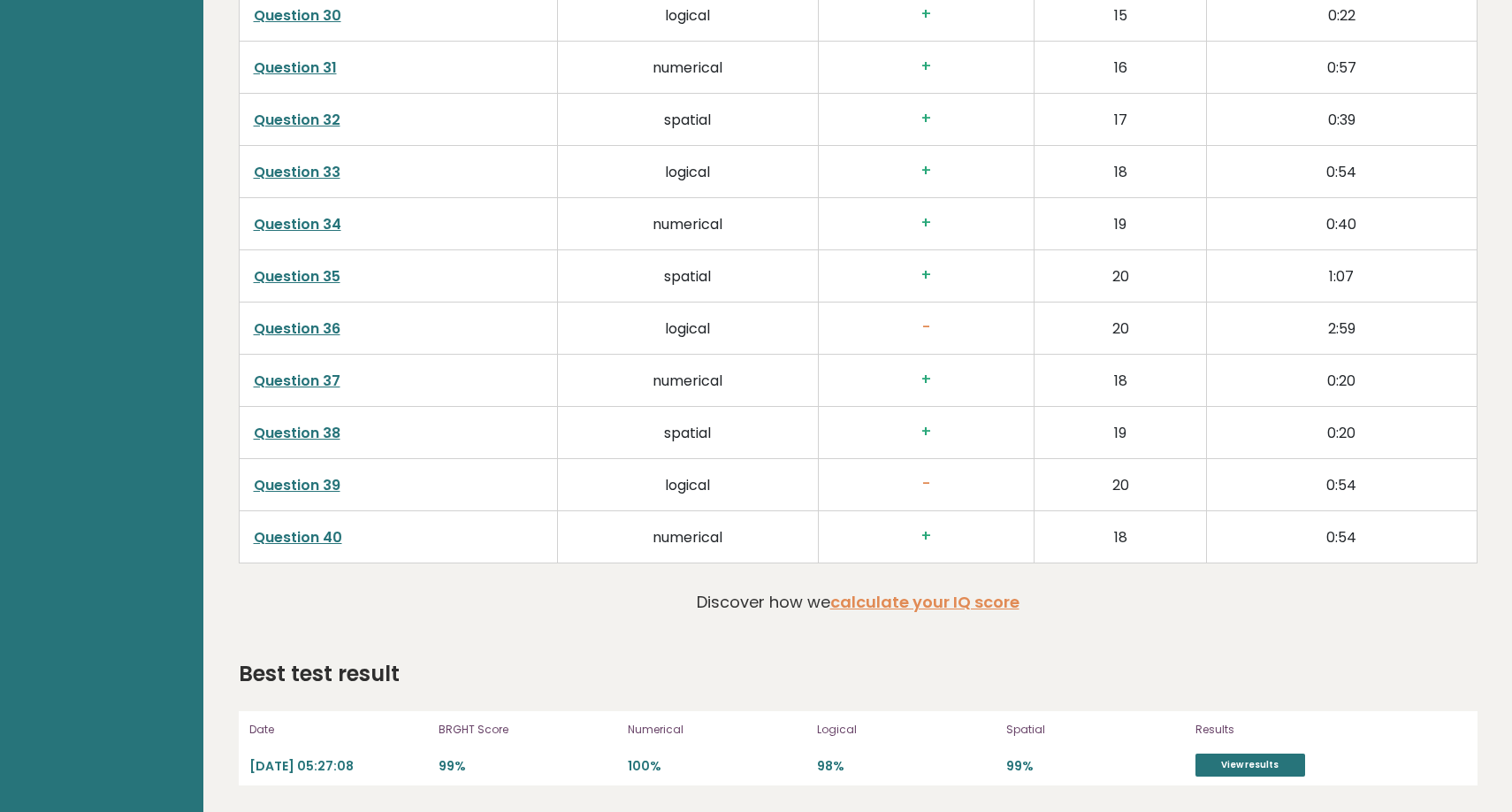
scroll to position [4312, 0]
click at [278, 530] on link "Question 40" at bounding box center [298, 537] width 88 height 21
click at [299, 485] on link "Question 39" at bounding box center [297, 485] width 87 height 21
click at [365, 766] on p "[DATE] 05:27:08" at bounding box center [339, 766] width 178 height 17
click at [1223, 779] on div "Date [DATE] 05:27:08 BRGHT Score 99% Numerical 100% Logical 98% Spatial 99% Res…" at bounding box center [858, 748] width 1239 height 74
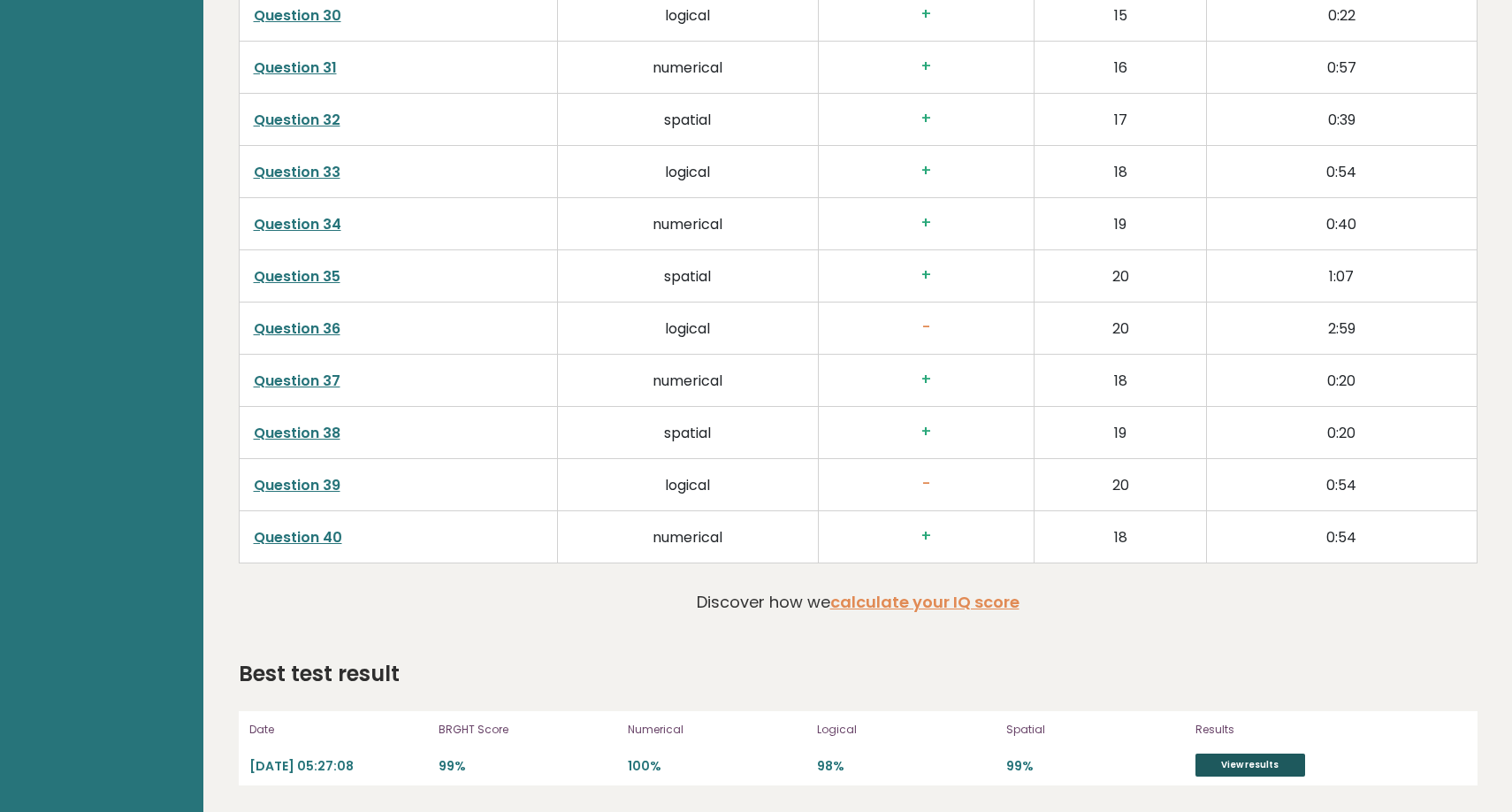
click at [1234, 769] on link "View results" at bounding box center [1251, 765] width 110 height 23
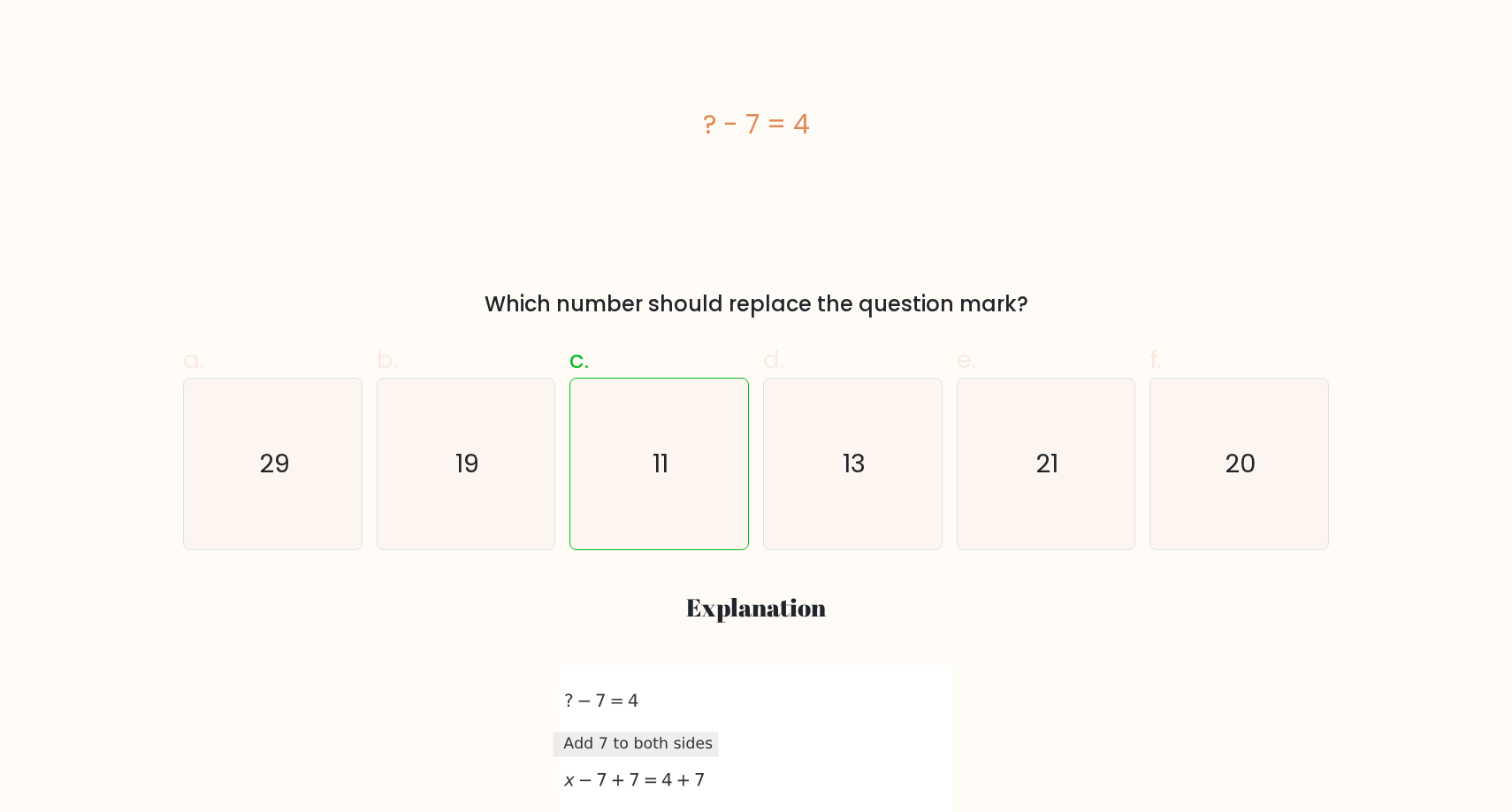
scroll to position [506, 0]
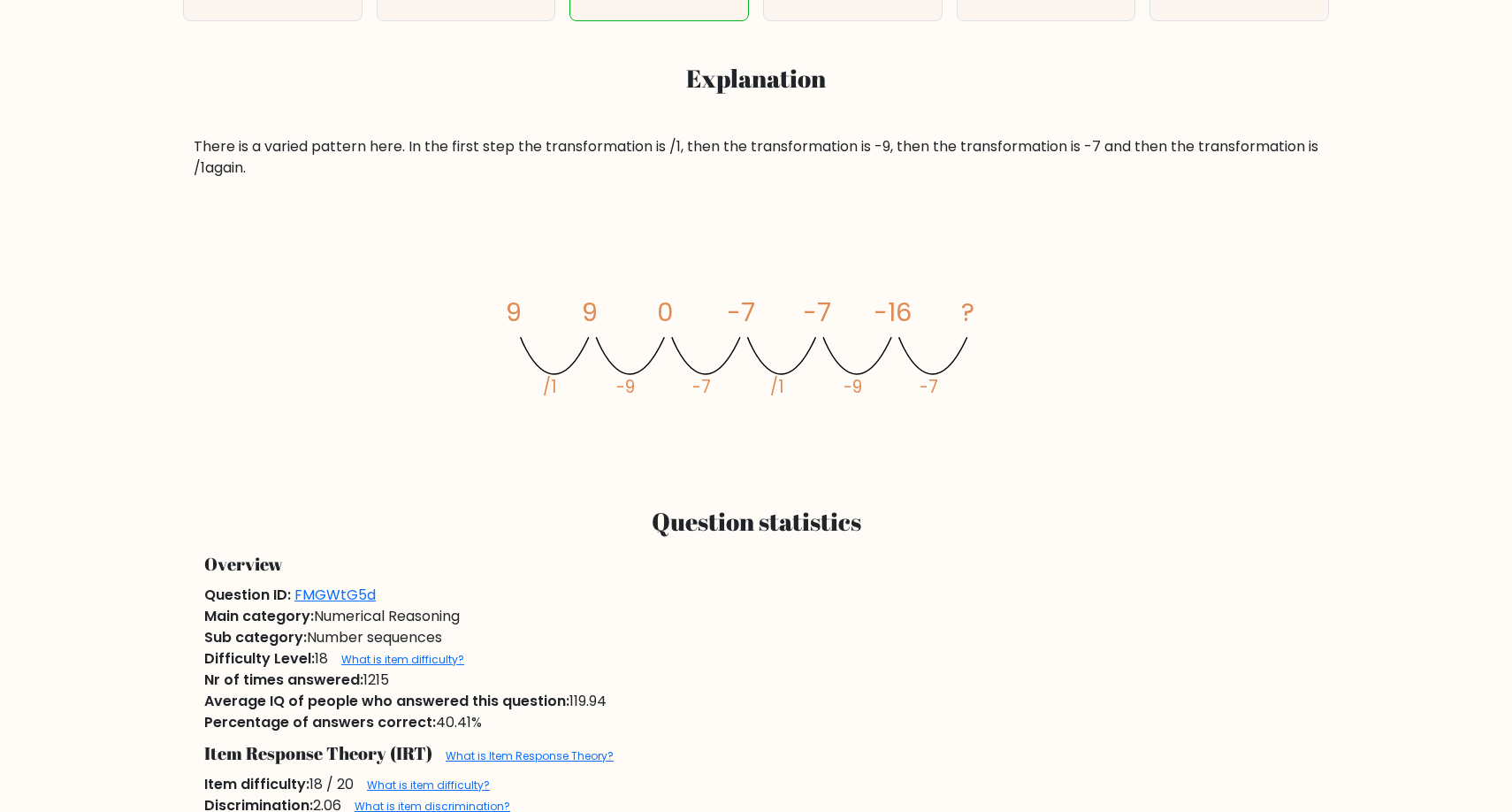
scroll to position [884, 0]
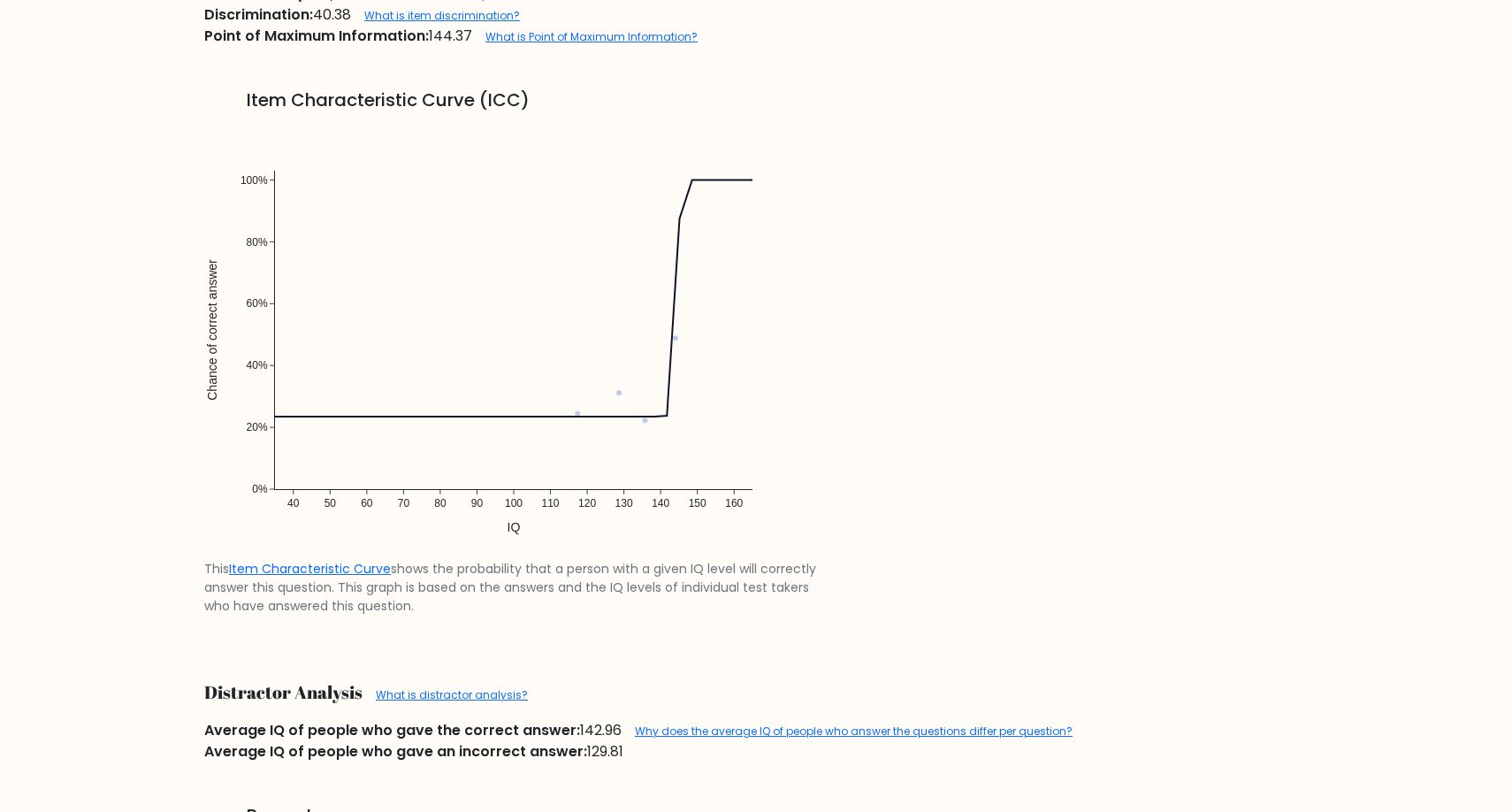
scroll to position [1524, 0]
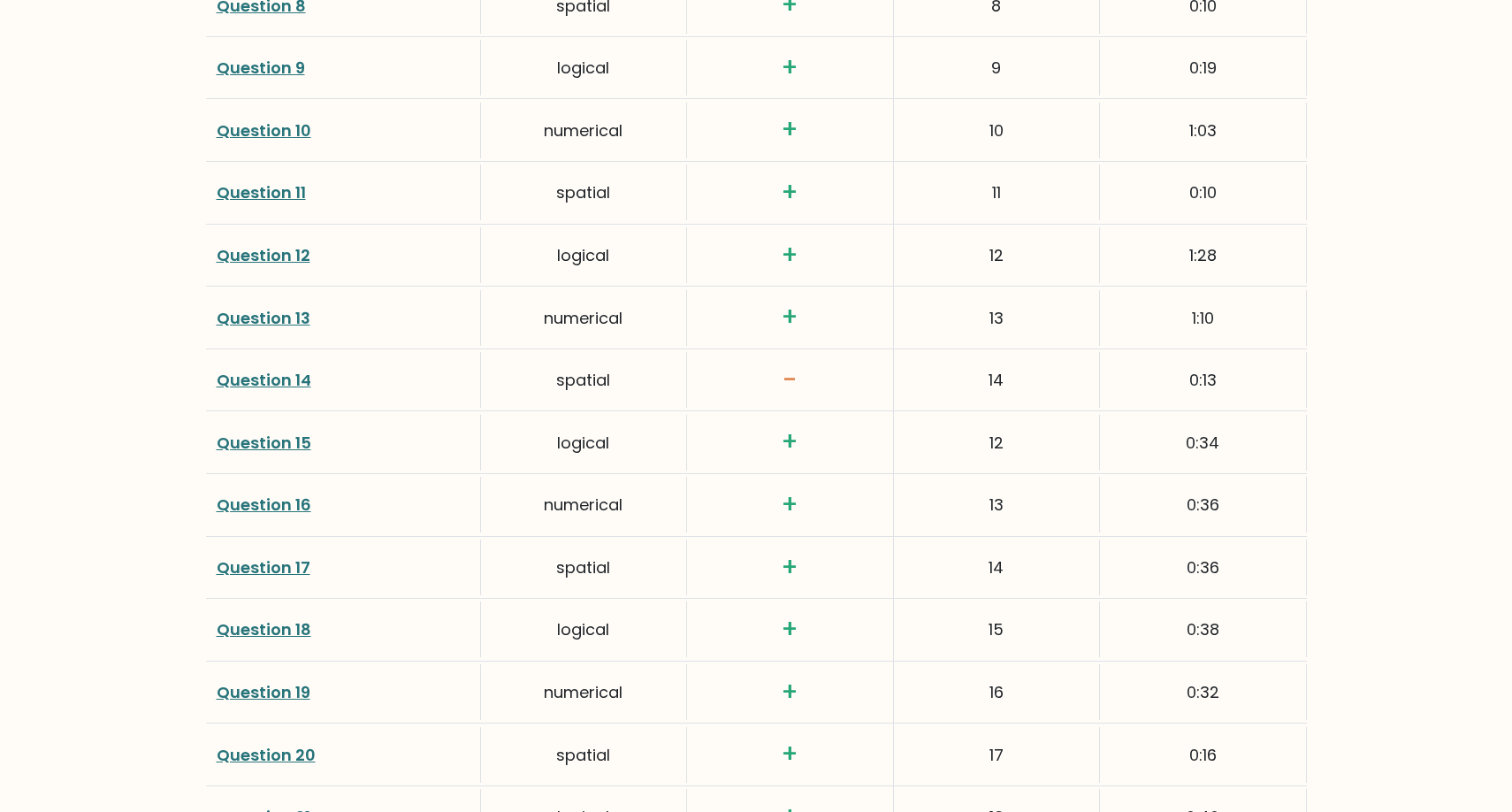
scroll to position [2878, 0]
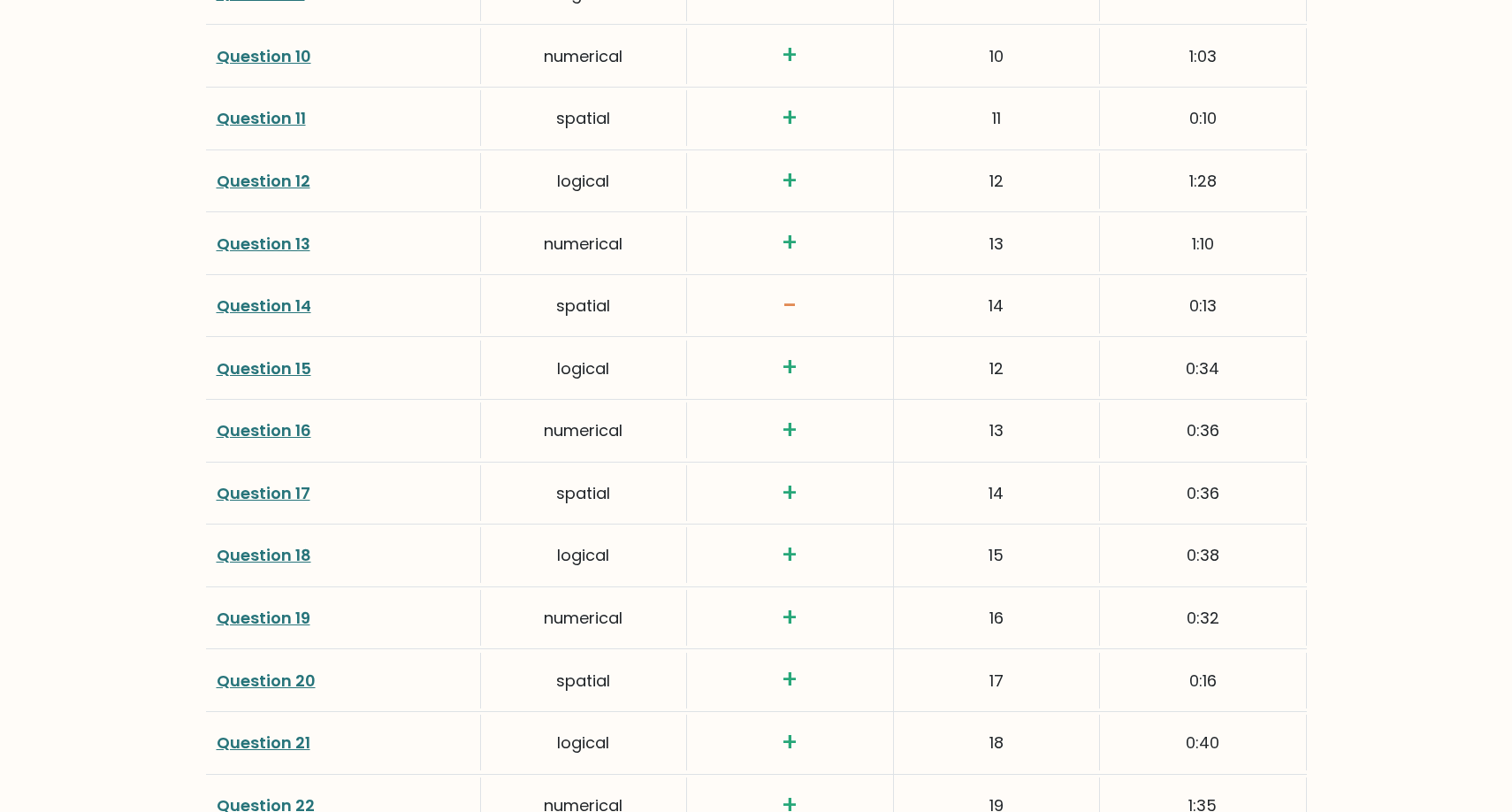
click at [287, 295] on link "Question 14" at bounding box center [263, 306] width 95 height 23
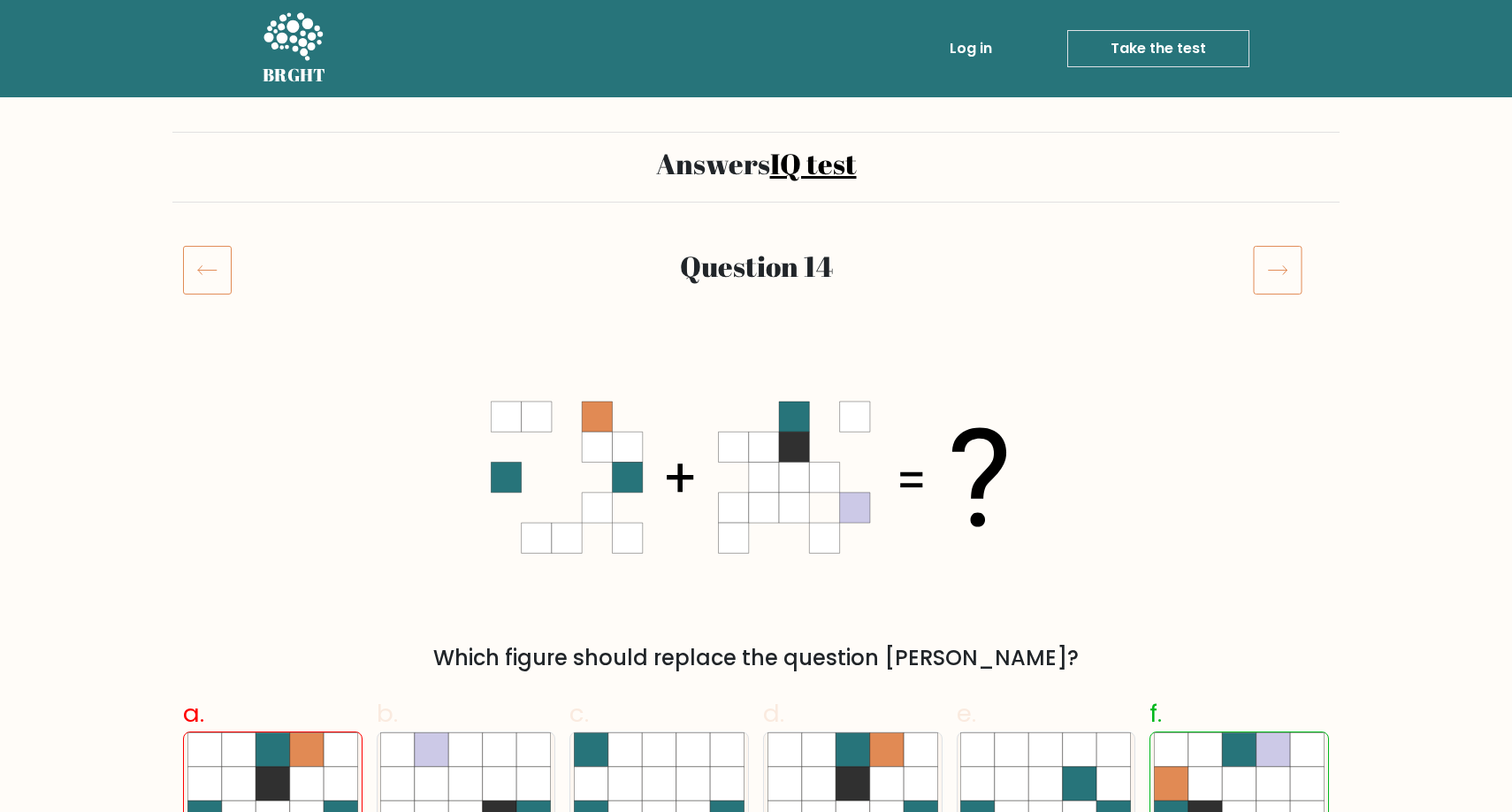
click at [1167, 47] on link "Take the test" at bounding box center [1159, 48] width 182 height 37
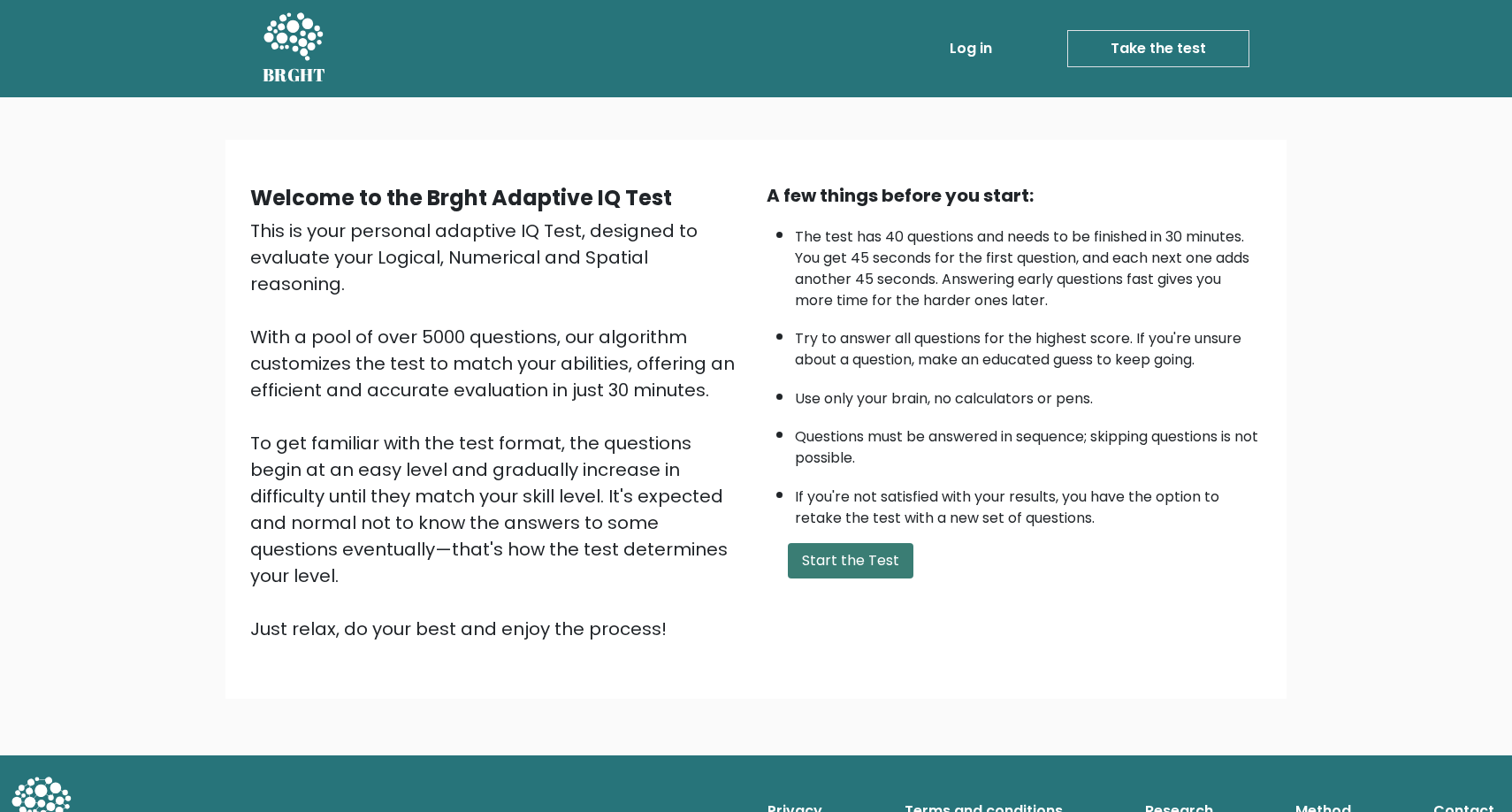
click at [825, 579] on button "Start the Test" at bounding box center [851, 561] width 125 height 35
